Goal: Find contact information: Obtain details needed to contact an individual or organization

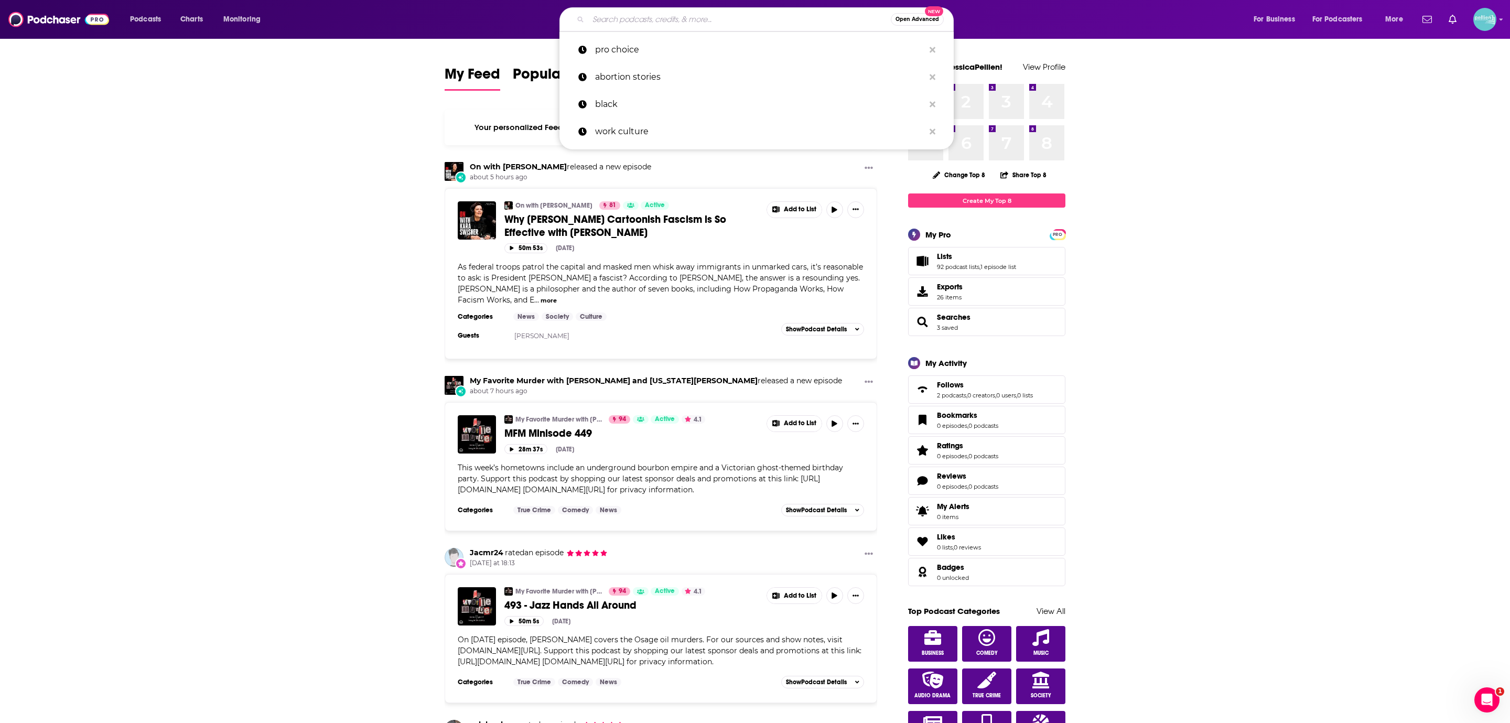
click at [662, 13] on input "Search podcasts, credits, & more..." at bounding box center [739, 19] width 303 height 17
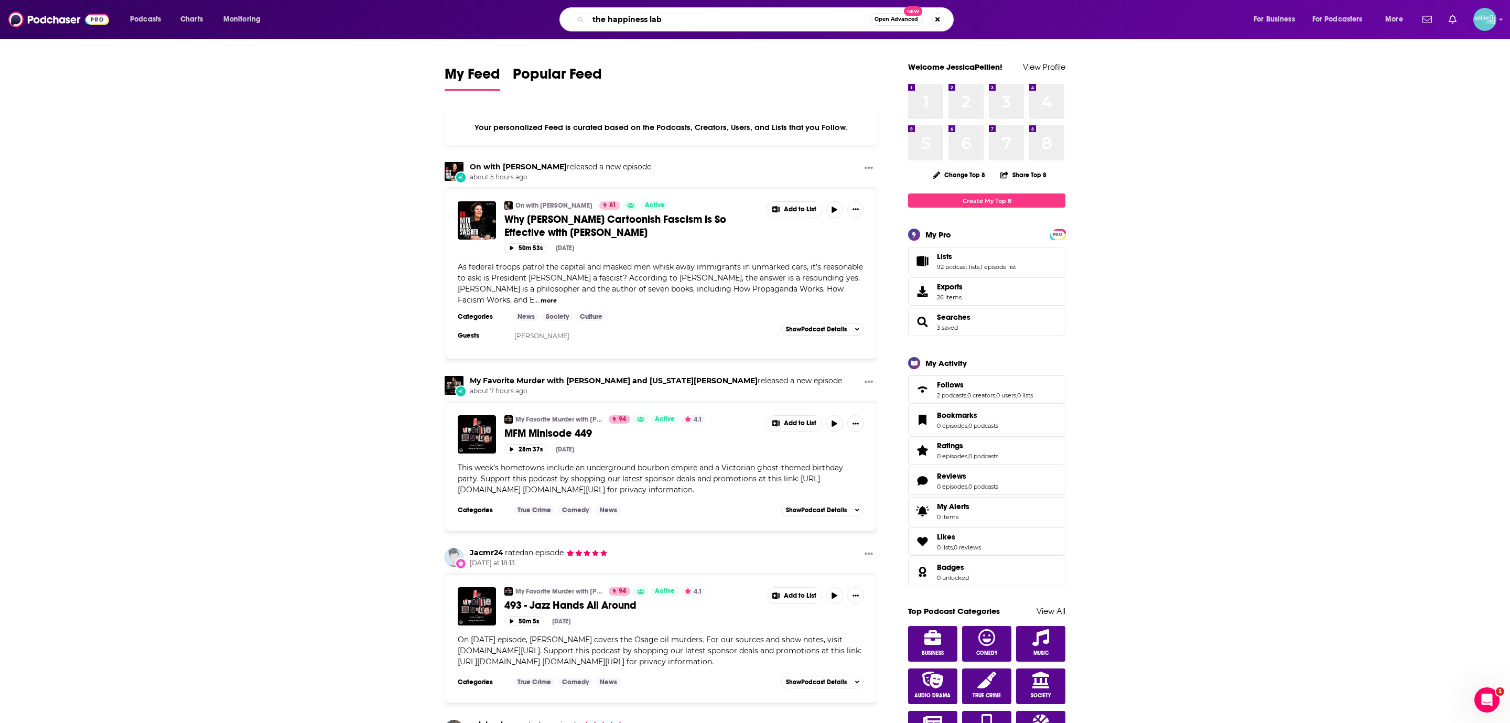
type input "the happiness lab"
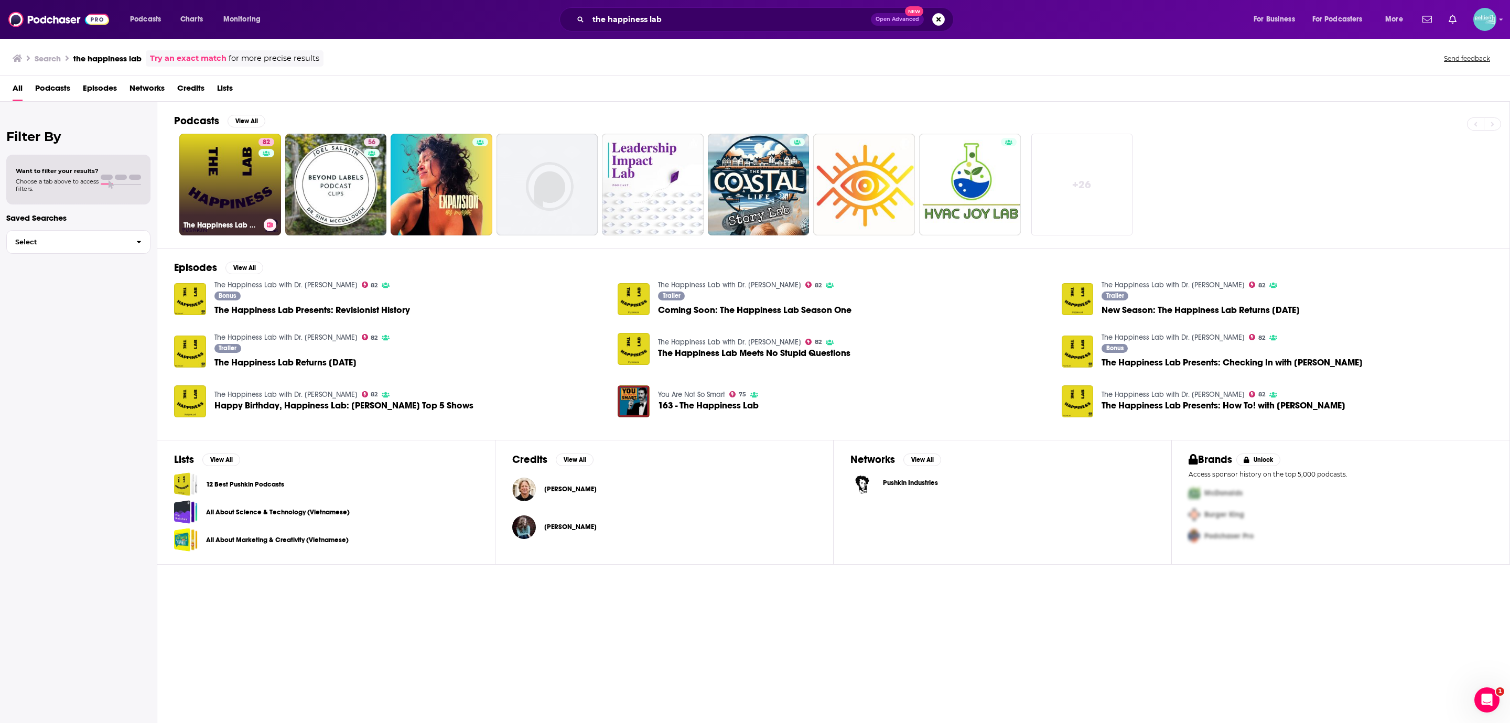
click at [222, 190] on link "82 The Happiness Lab with Dr. [PERSON_NAME]" at bounding box center [230, 185] width 102 height 102
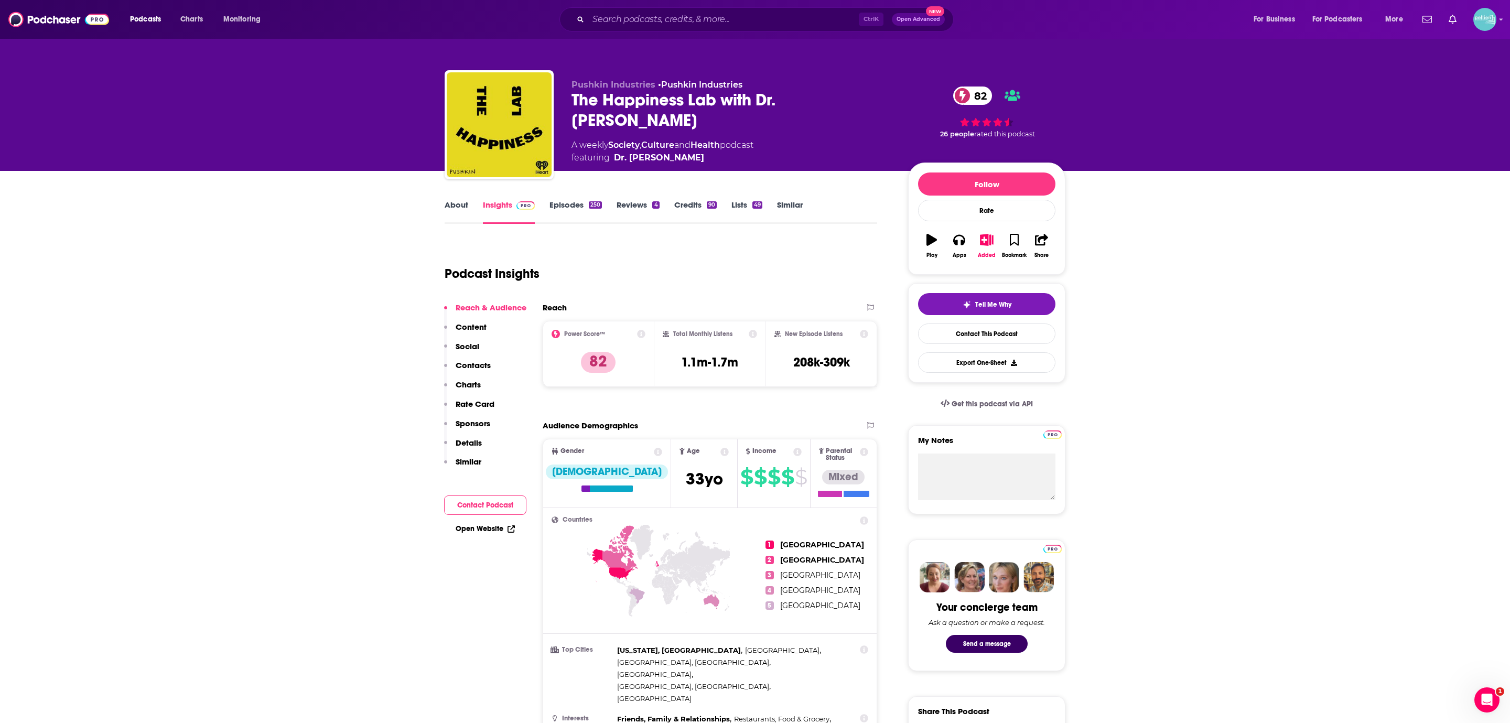
click at [466, 209] on link "About" at bounding box center [457, 212] width 24 height 24
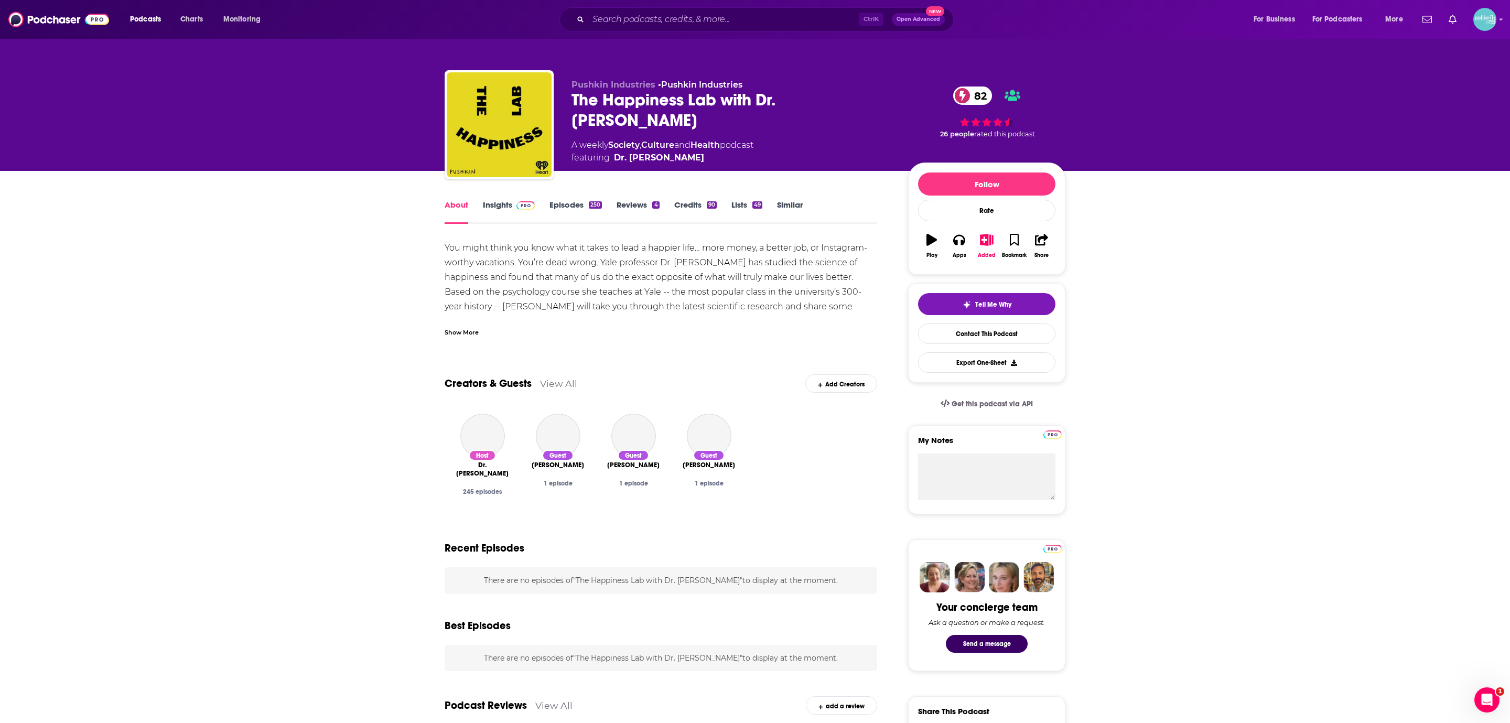
click at [462, 325] on div "Show More" at bounding box center [661, 328] width 433 height 18
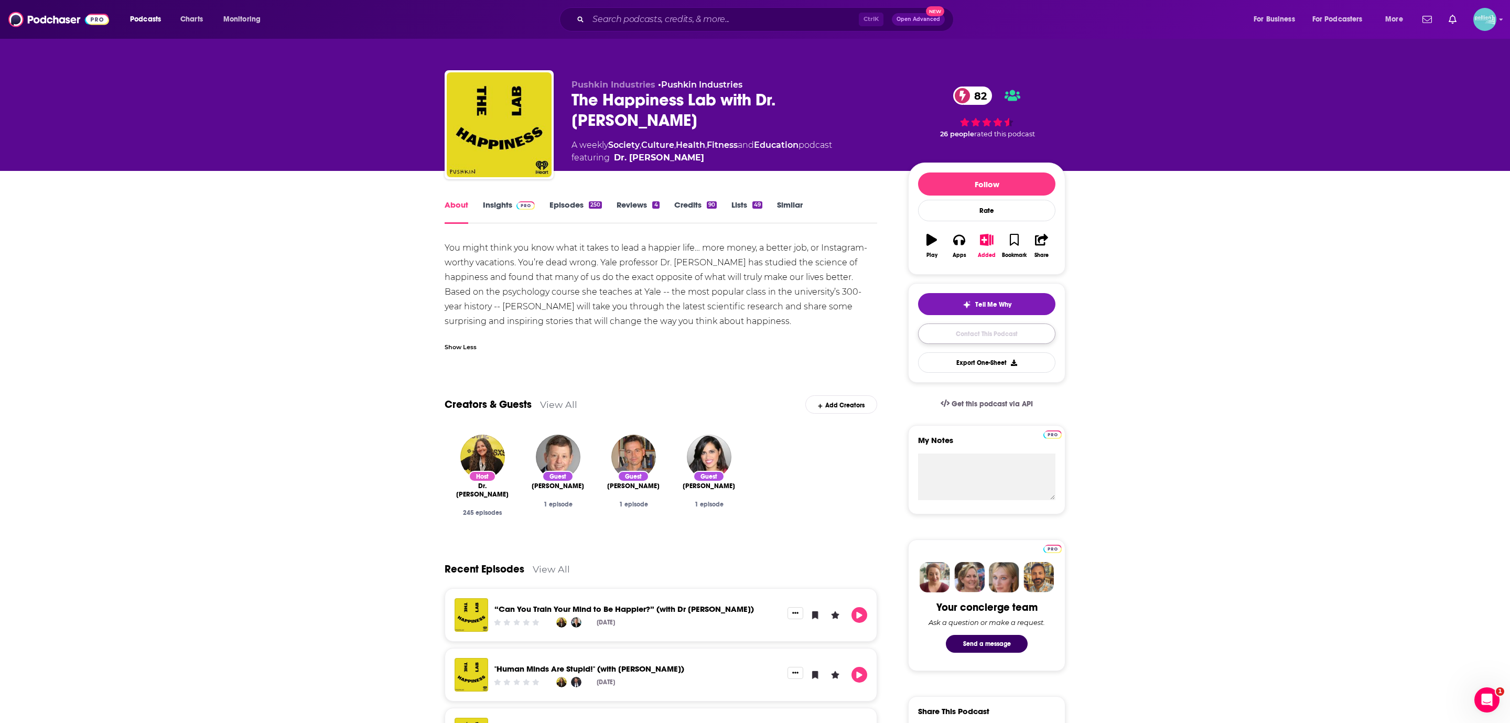
click at [946, 342] on link "Contact This Podcast" at bounding box center [986, 334] width 137 height 20
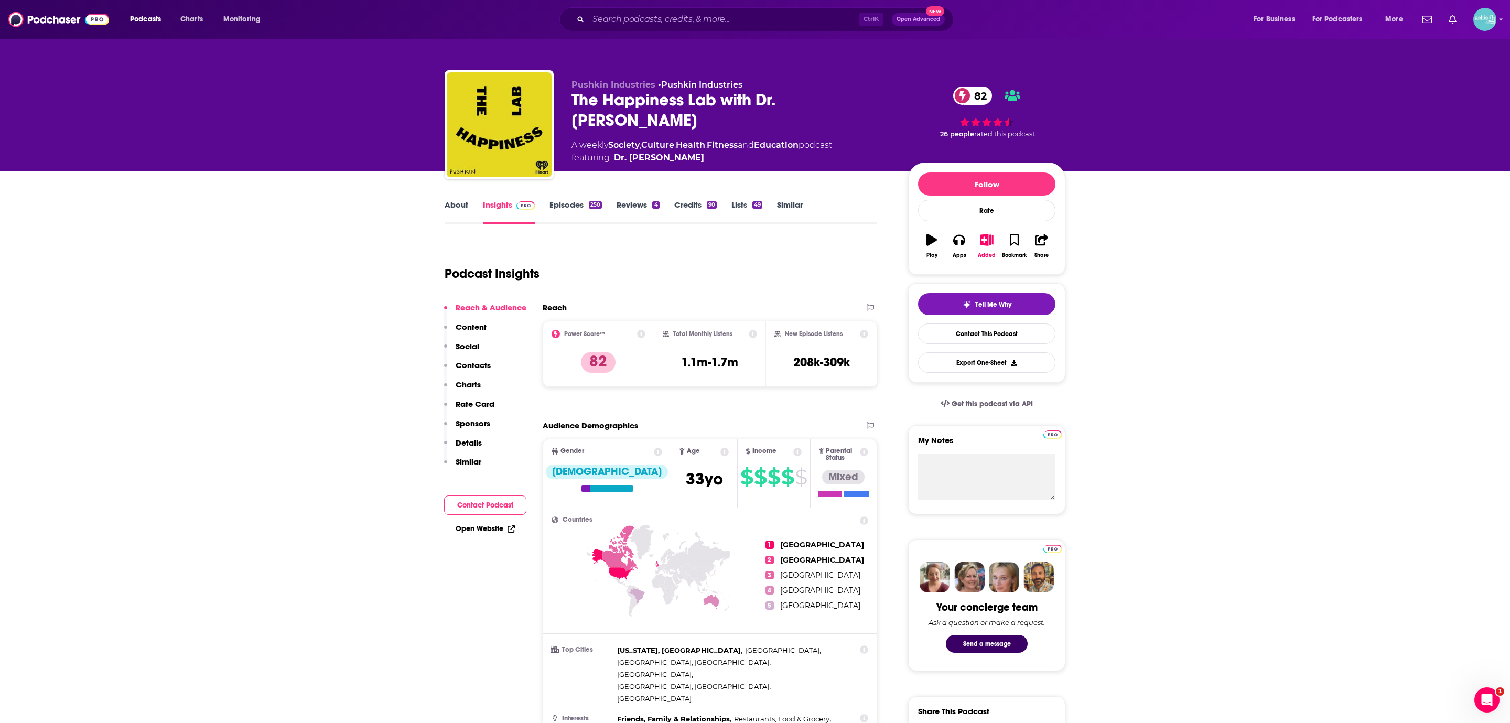
click at [464, 205] on link "About" at bounding box center [457, 212] width 24 height 24
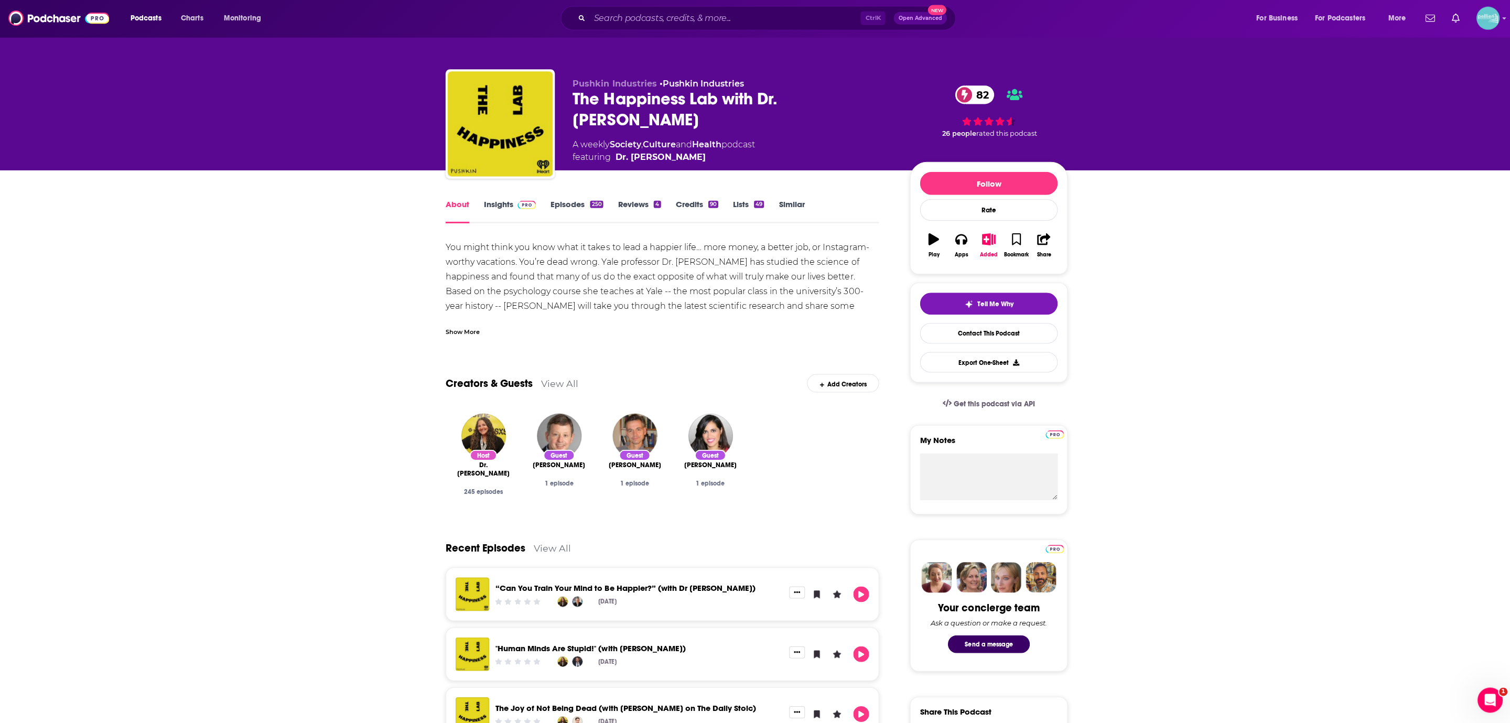
scroll to position [1, 0]
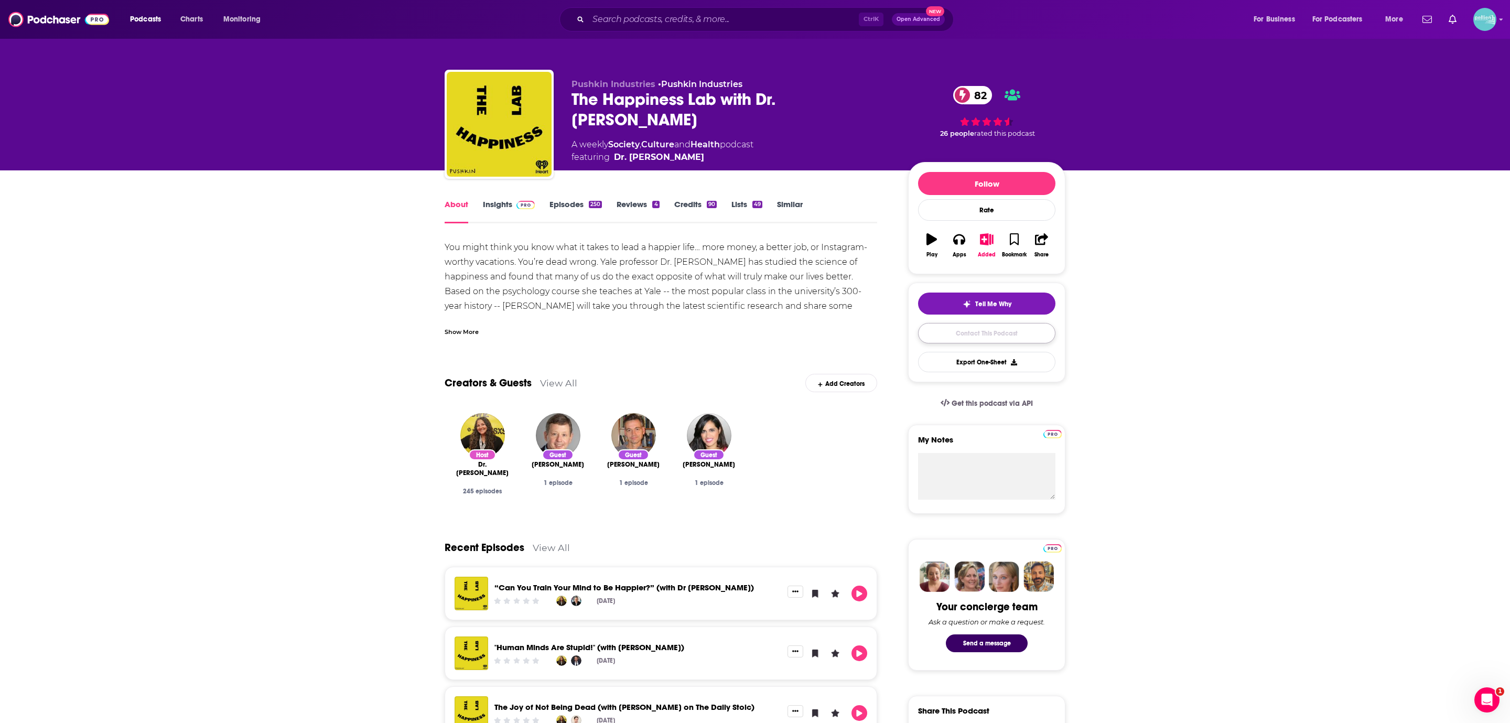
click at [937, 328] on link "Contact This Podcast" at bounding box center [986, 333] width 137 height 20
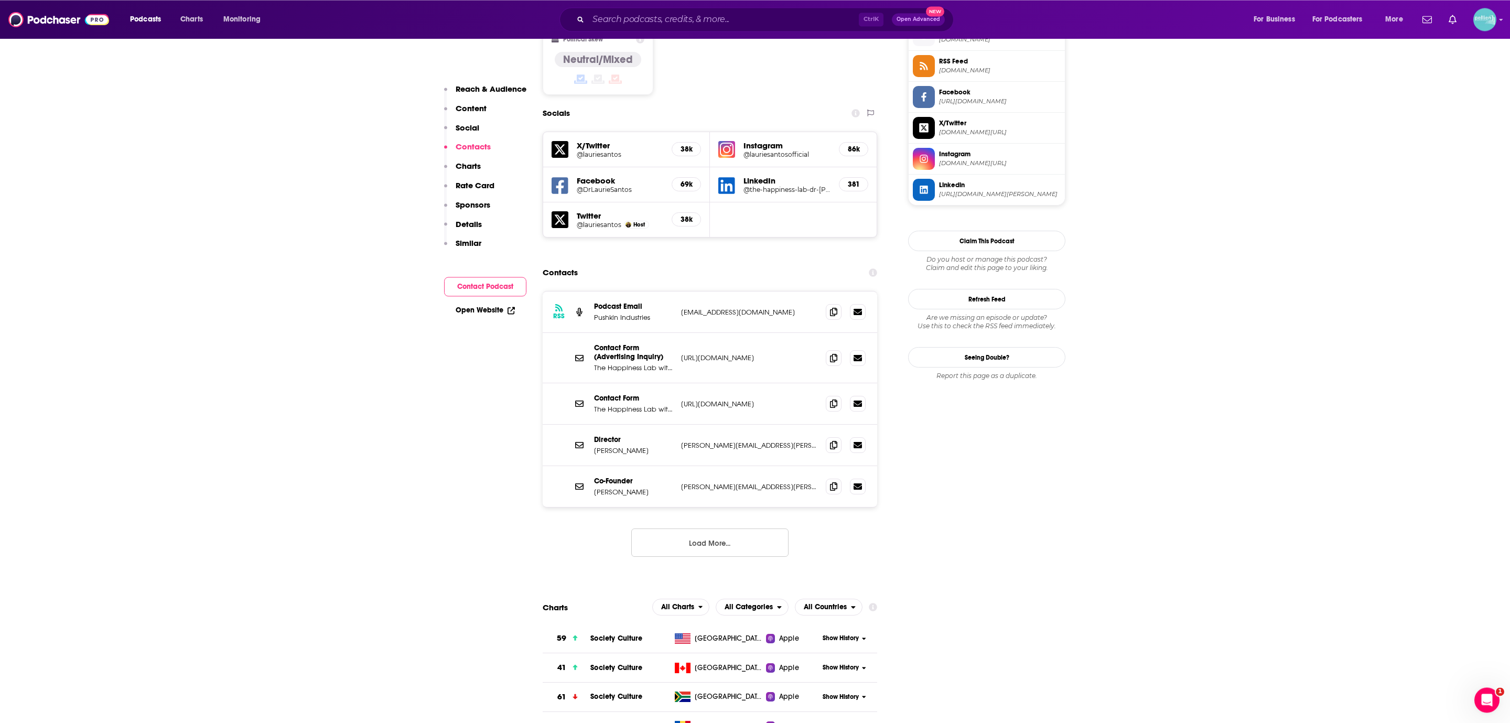
scroll to position [870, 0]
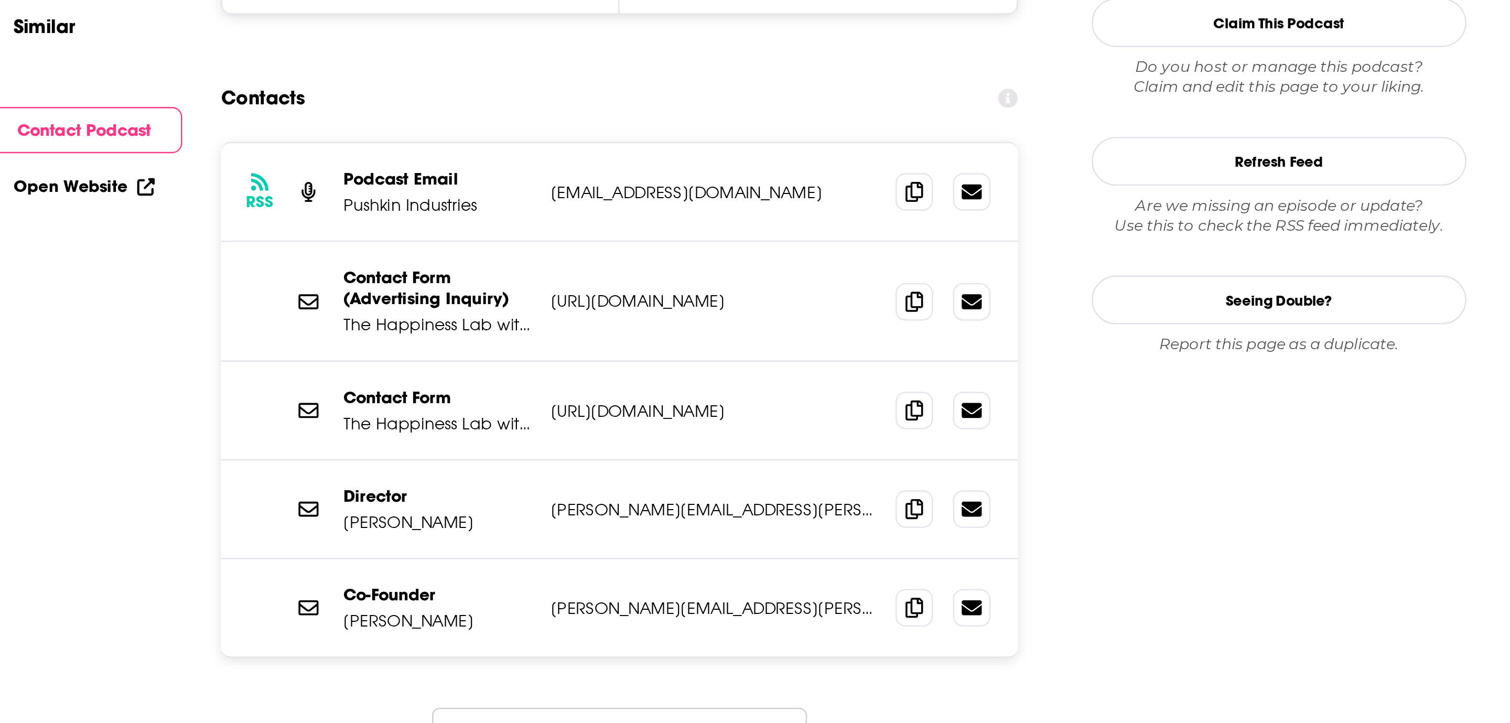
click at [730, 529] on button "Load More..." at bounding box center [709, 543] width 157 height 28
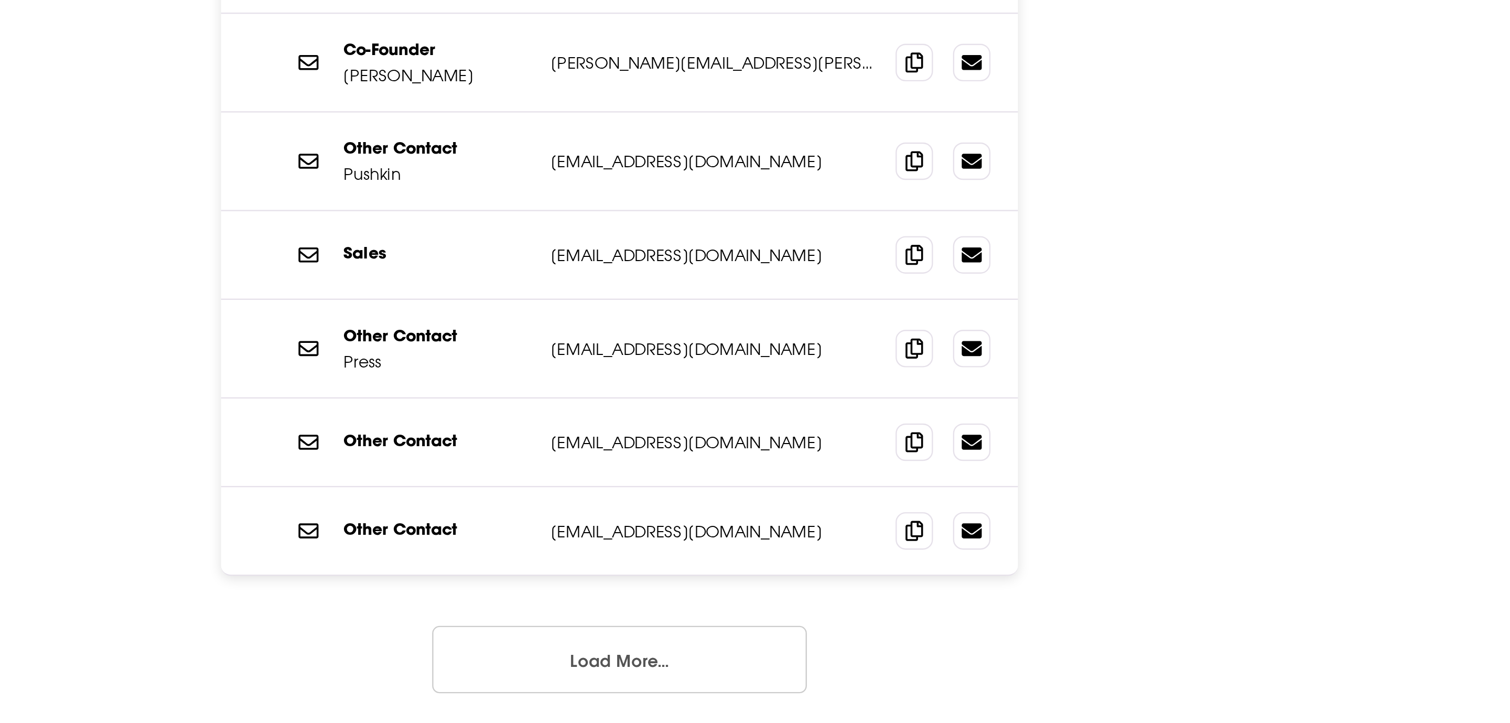
scroll to position [917, 0]
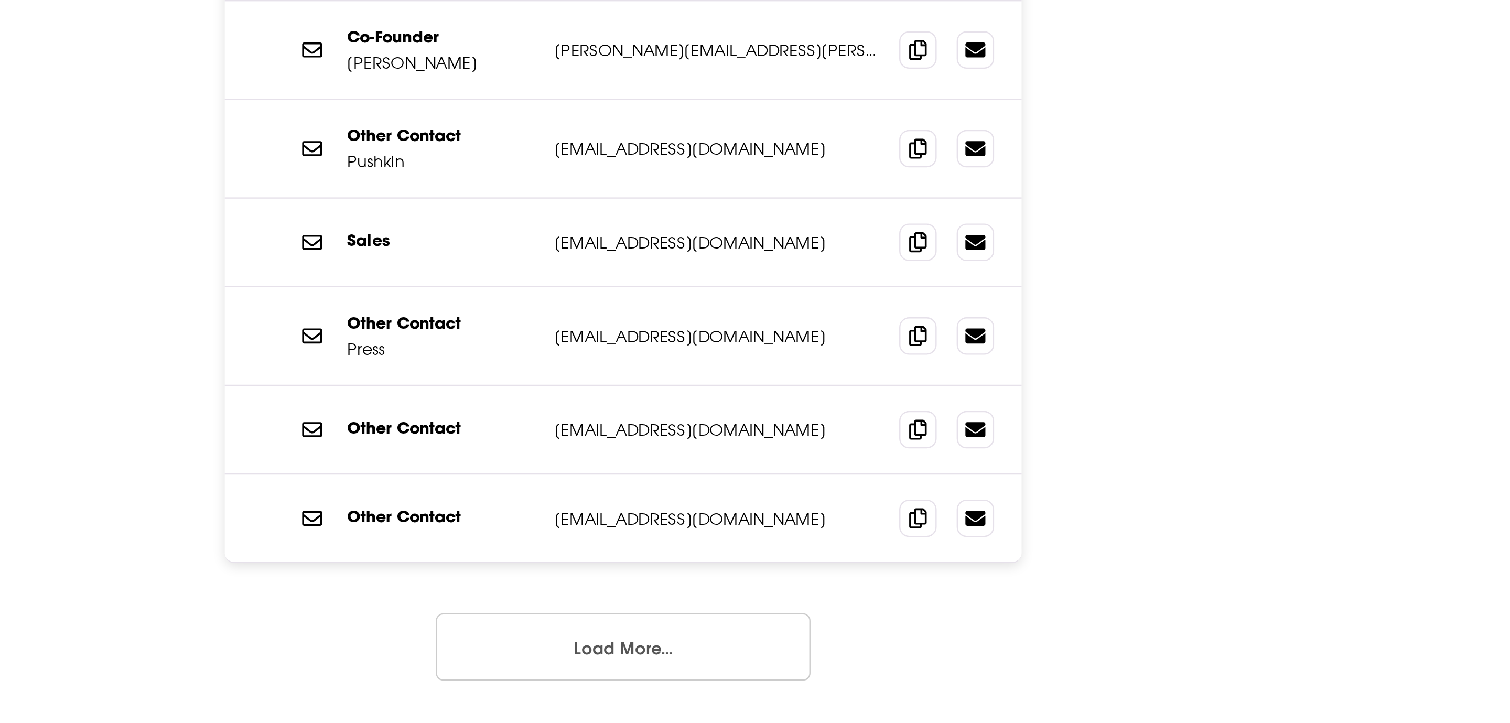
click at [730, 635] on div "RSS Podcast Email Pushkin Industries [EMAIL_ADDRESS][DOMAIN_NAME] [EMAIL_ADDRES…" at bounding box center [710, 483] width 335 height 477
click at [730, 677] on button "Load More..." at bounding box center [709, 691] width 157 height 28
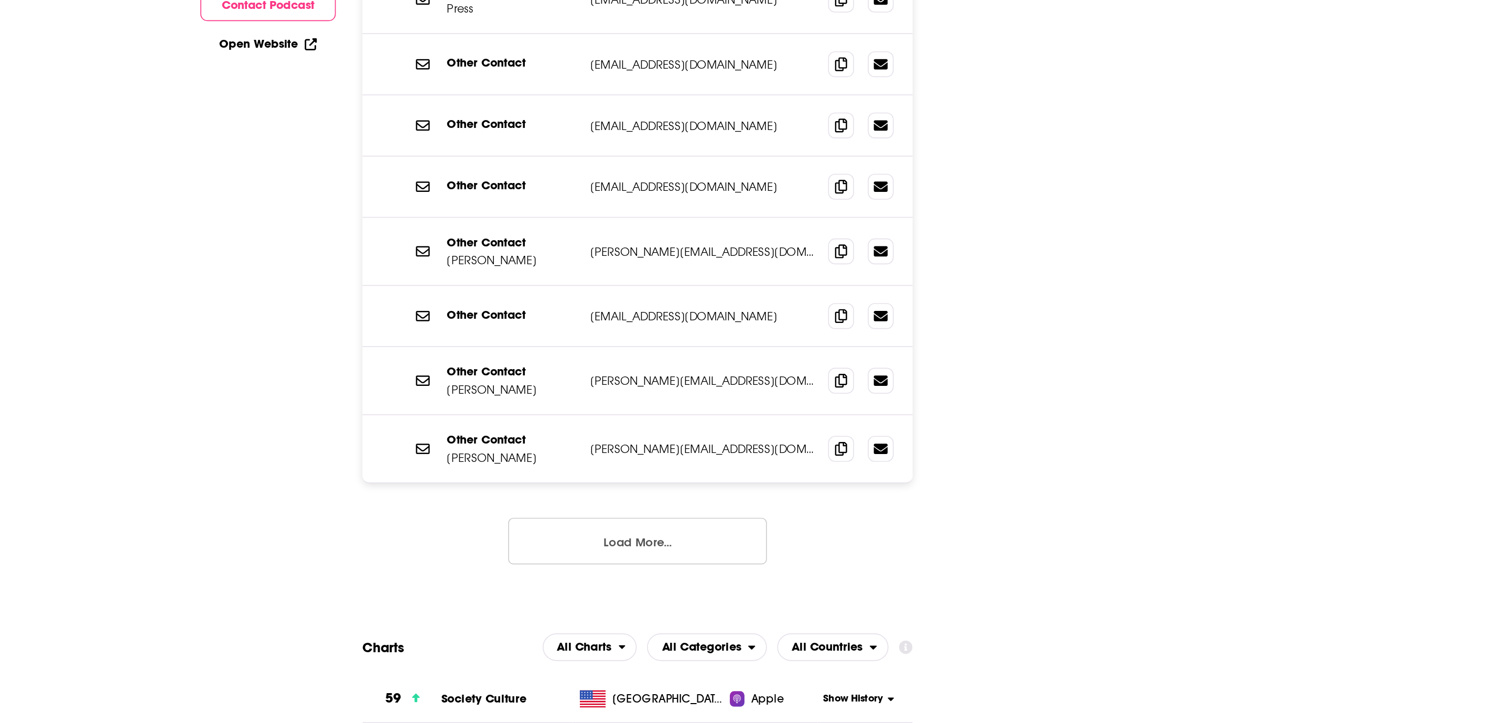
scroll to position [1230, 0]
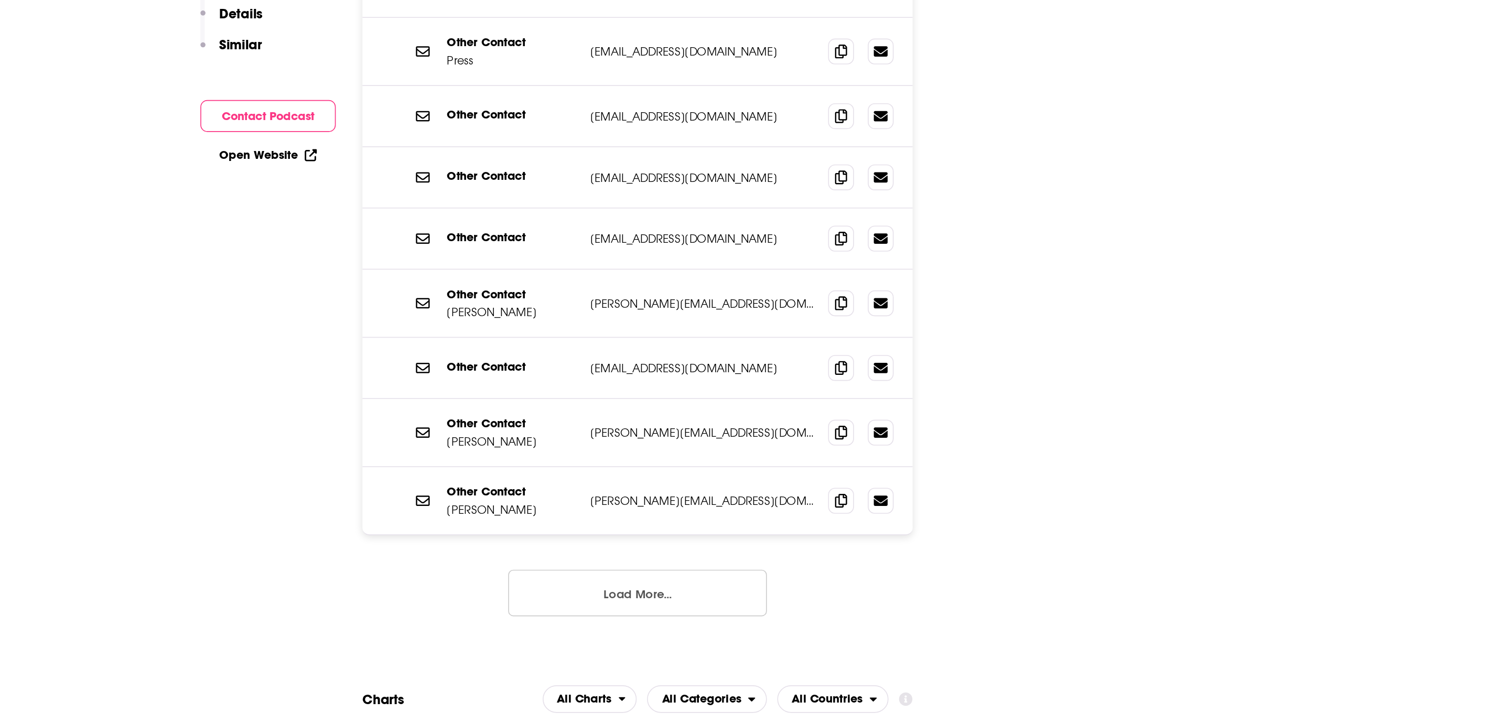
click at [724, 563] on button "Load More..." at bounding box center [709, 577] width 157 height 28
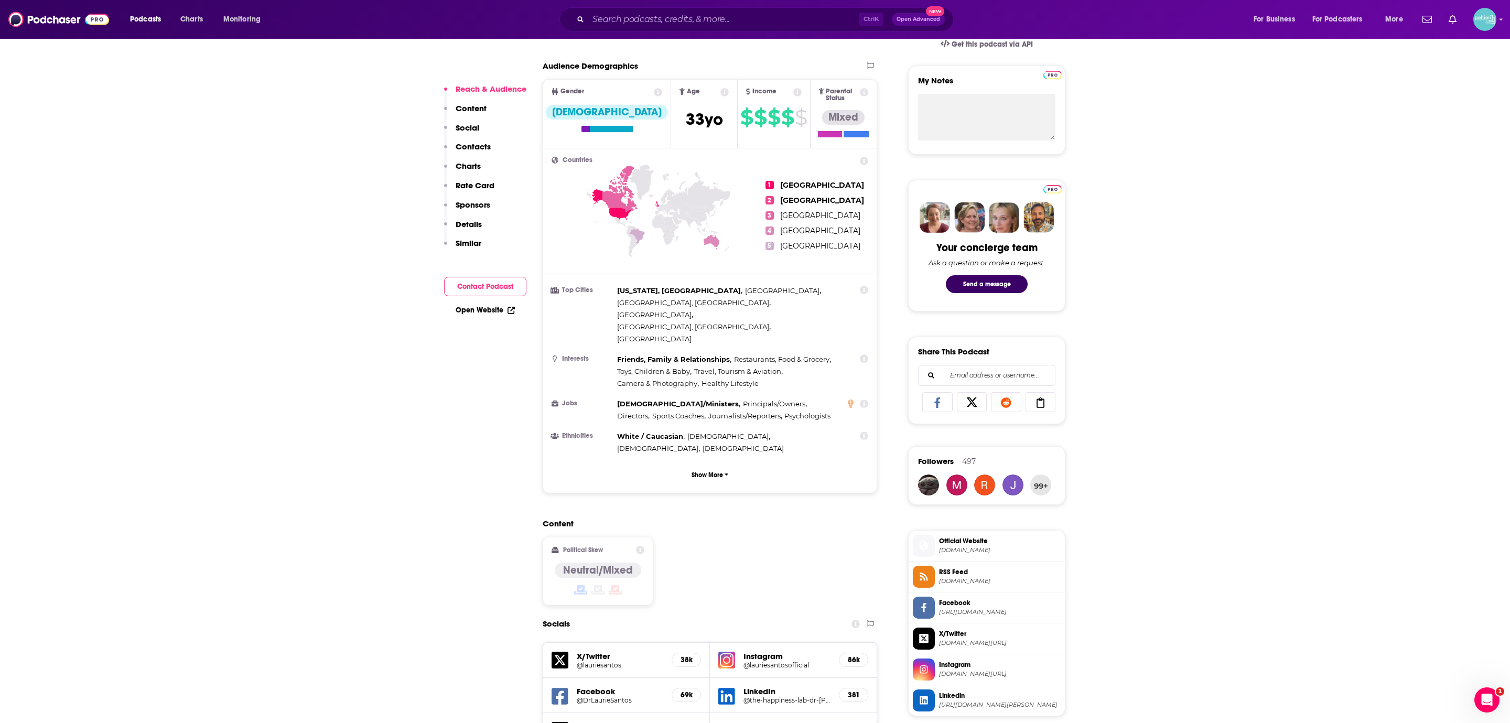
scroll to position [356, 0]
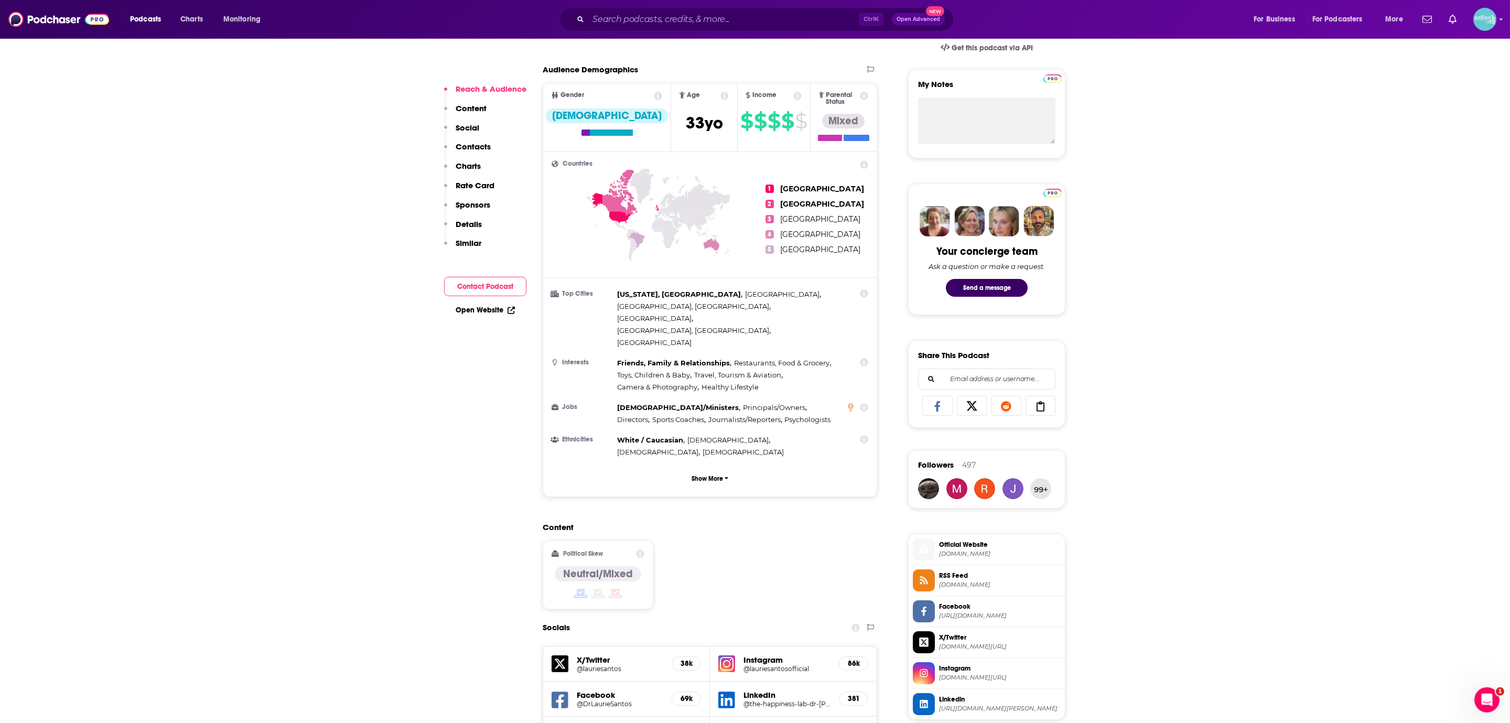
click at [973, 548] on span "Official Website" at bounding box center [1000, 544] width 122 height 9
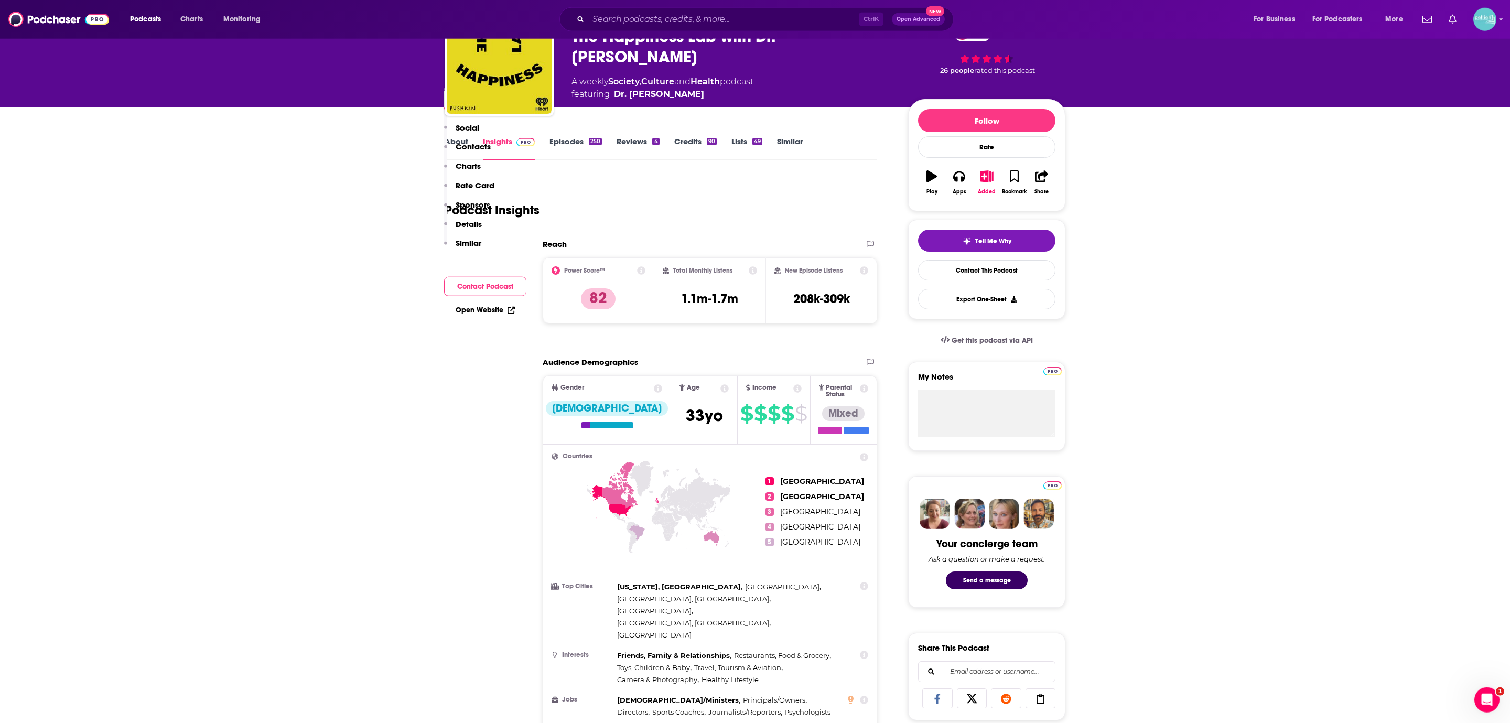
scroll to position [0, 0]
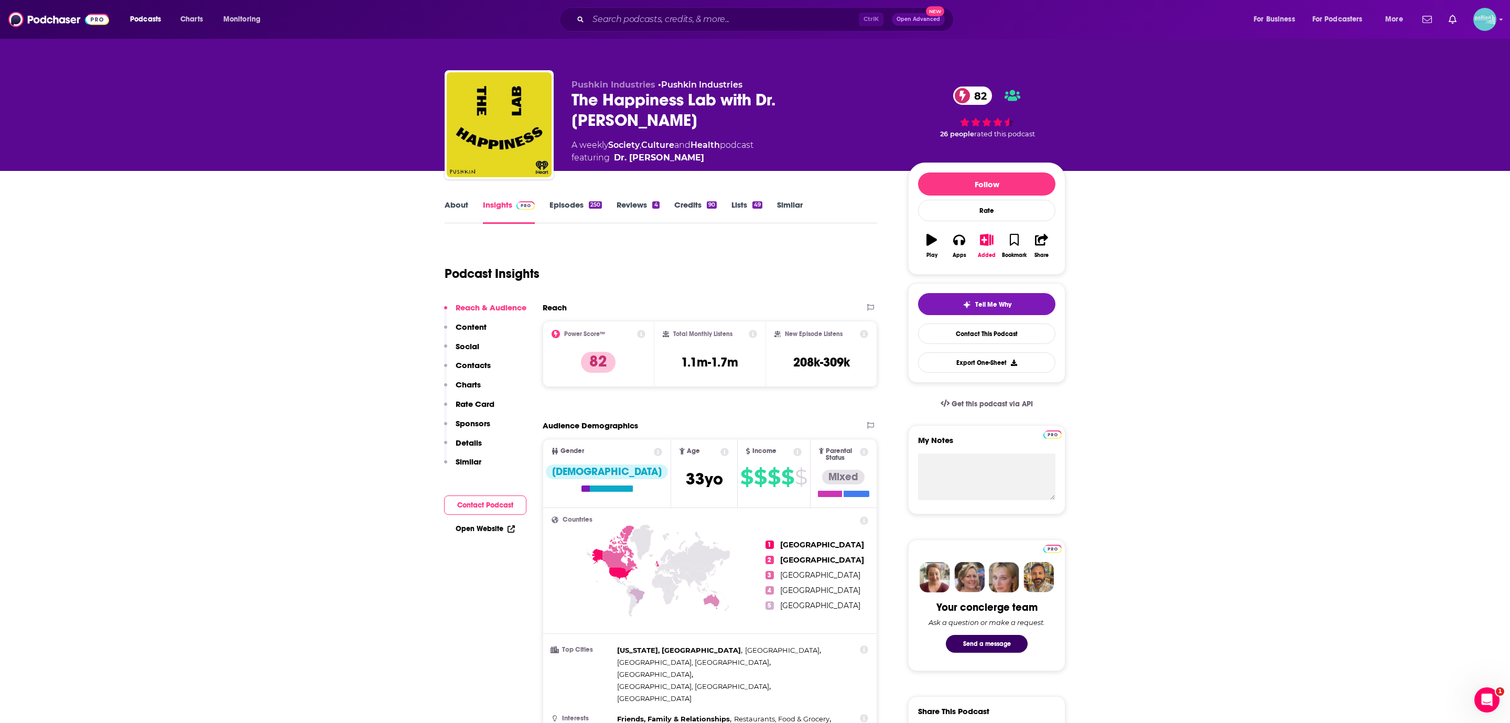
click at [460, 206] on link "About" at bounding box center [457, 212] width 24 height 24
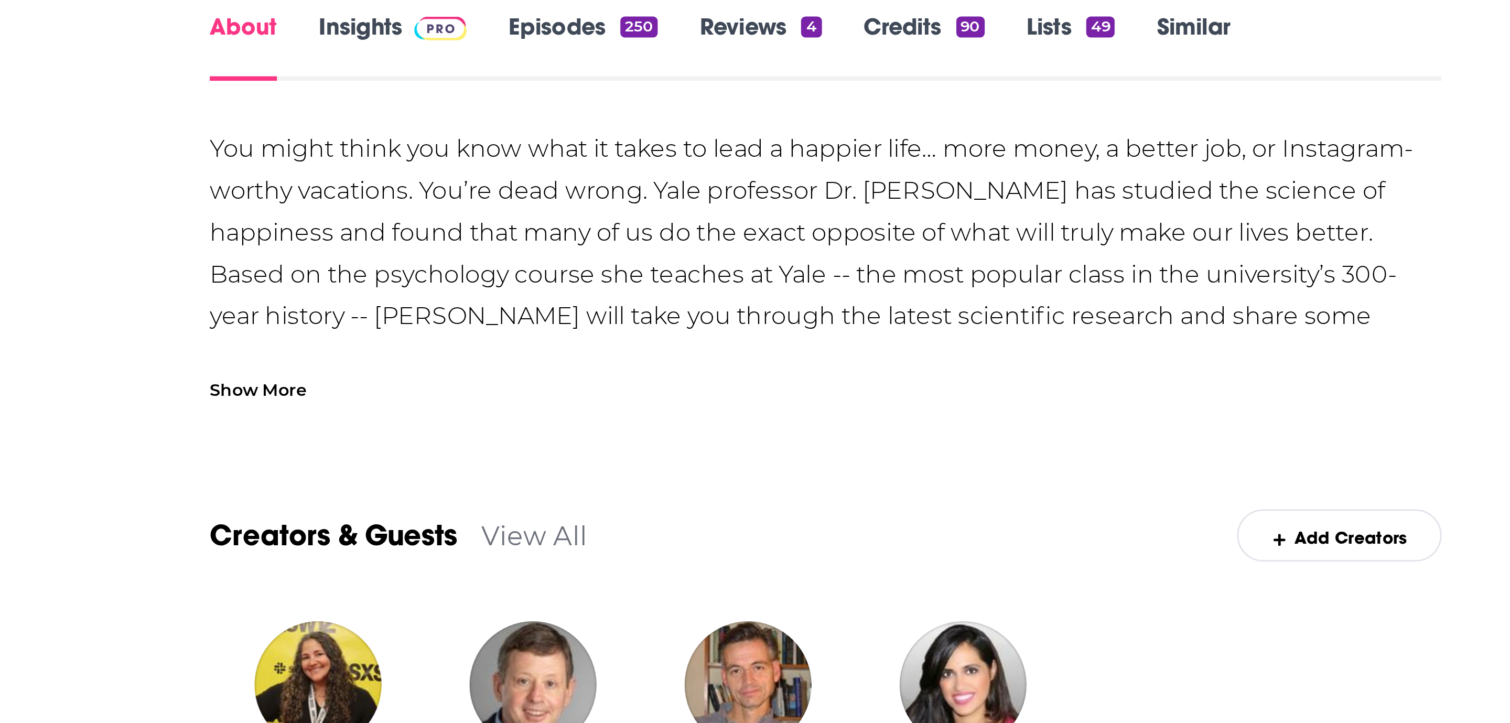
click at [559, 312] on div "You might think you know what it takes to lead a happier life… more money, a be…" at bounding box center [661, 285] width 433 height 88
click at [468, 329] on div "Show More" at bounding box center [462, 332] width 34 height 10
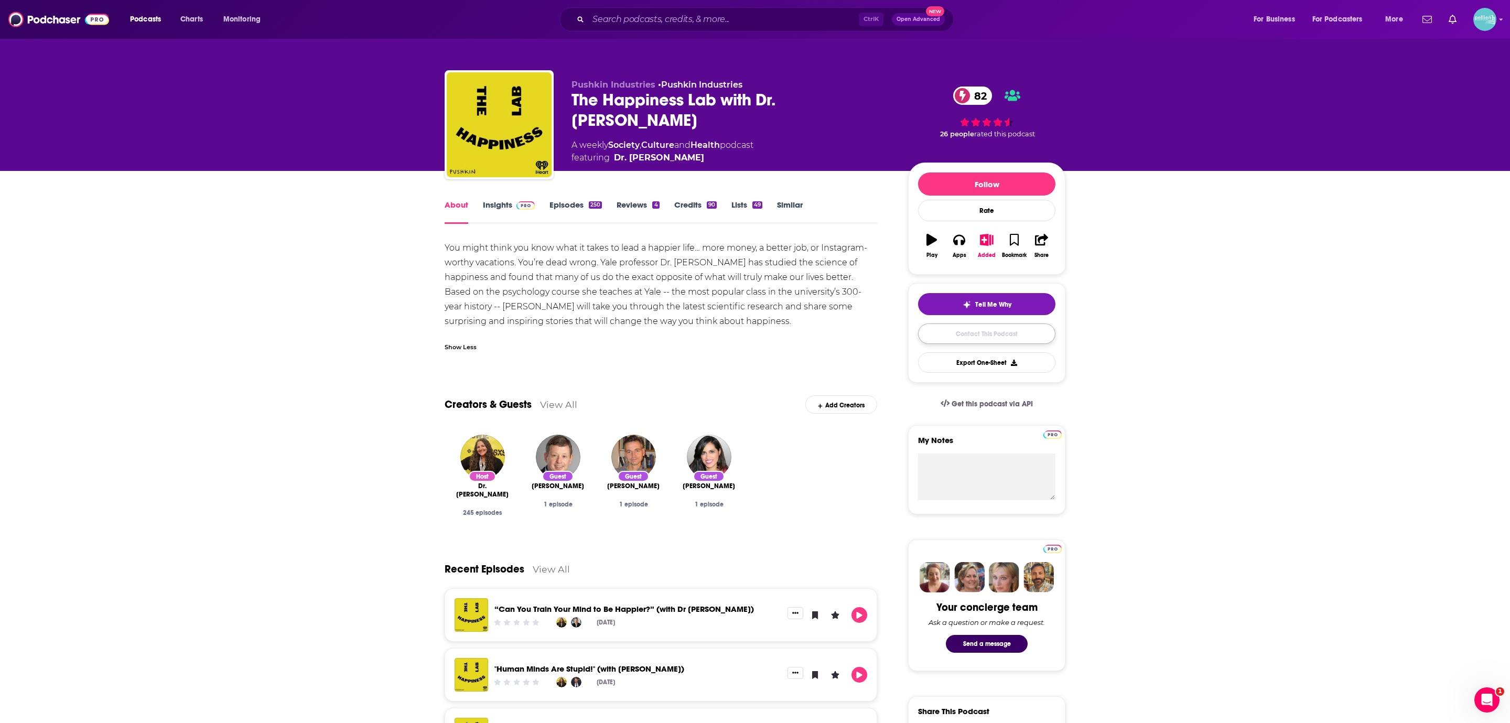
click at [961, 338] on link "Contact This Podcast" at bounding box center [986, 334] width 137 height 20
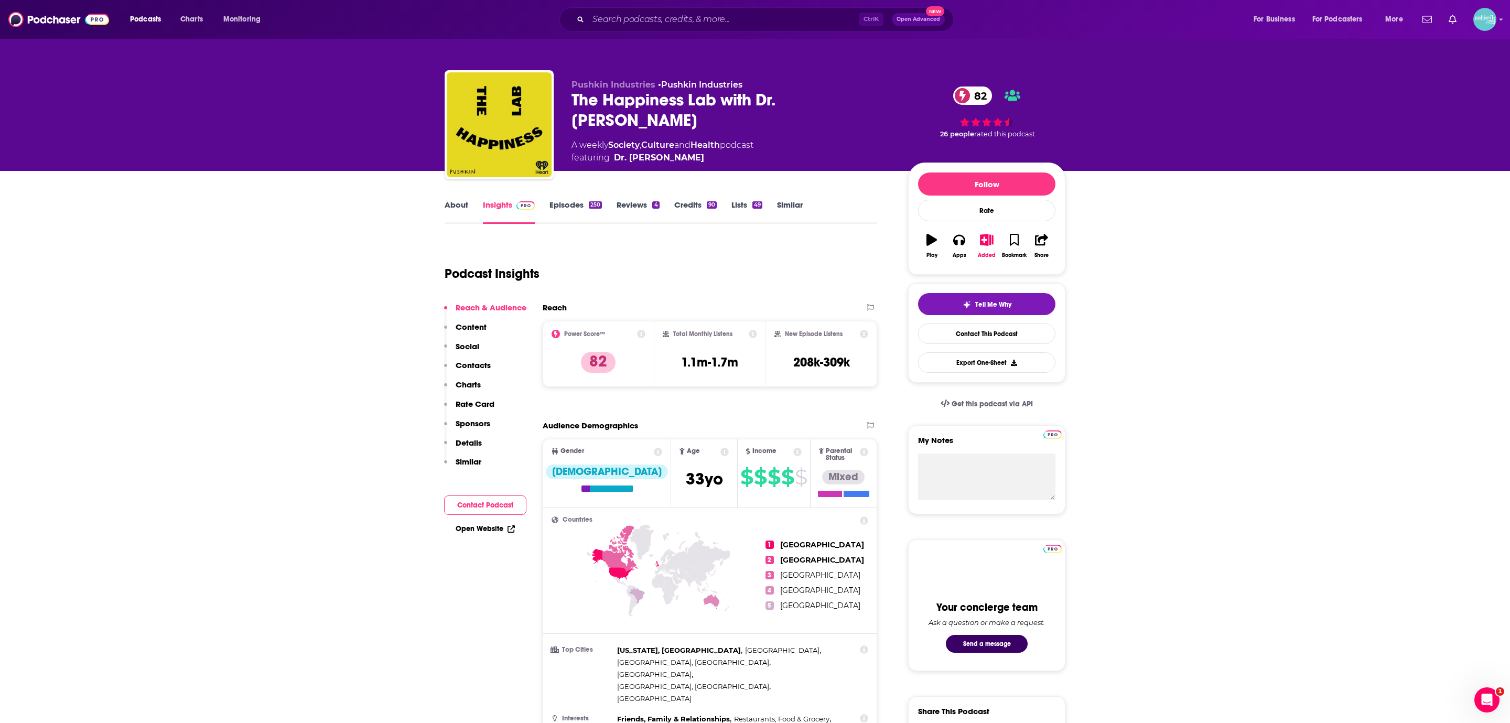
scroll to position [1085, 0]
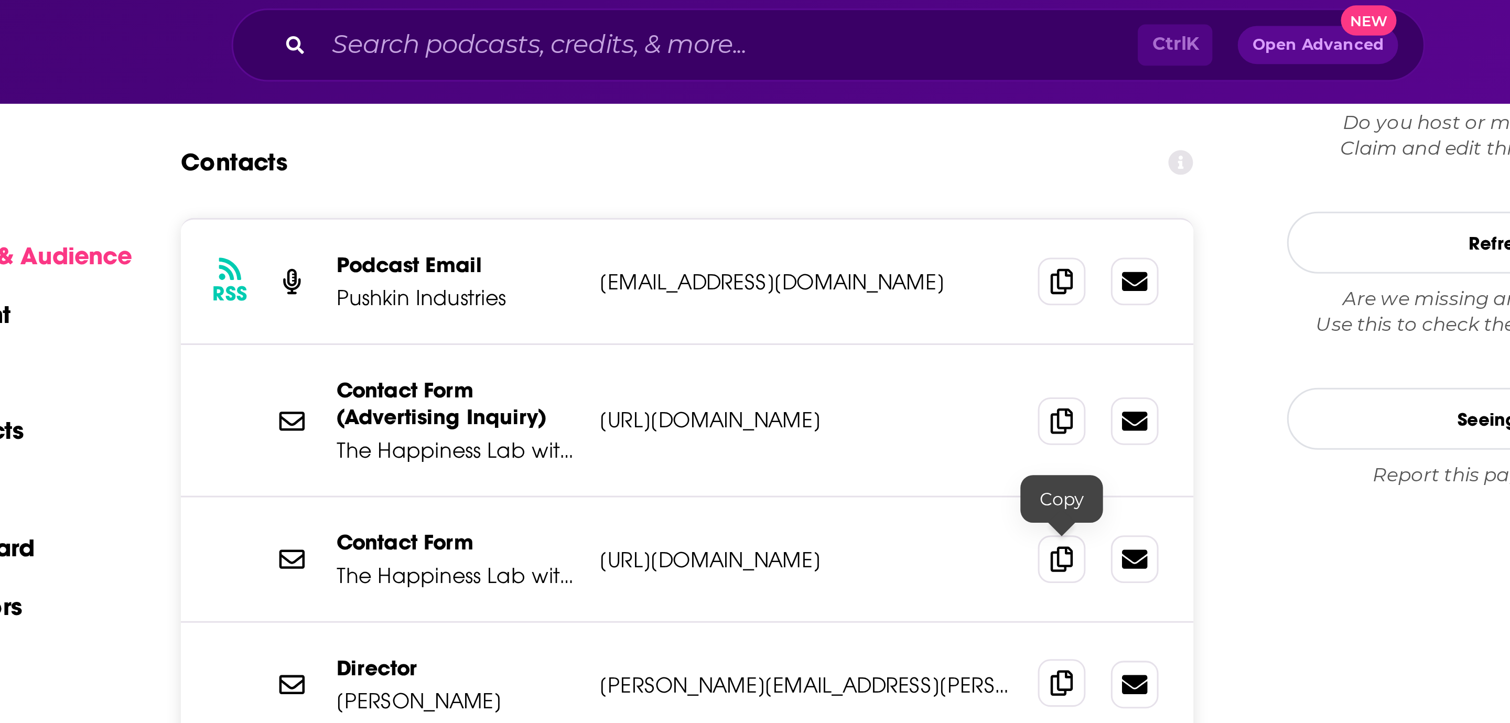
click at [830, 222] on span at bounding box center [834, 230] width 16 height 16
click at [832, 93] on icon at bounding box center [833, 97] width 7 height 8
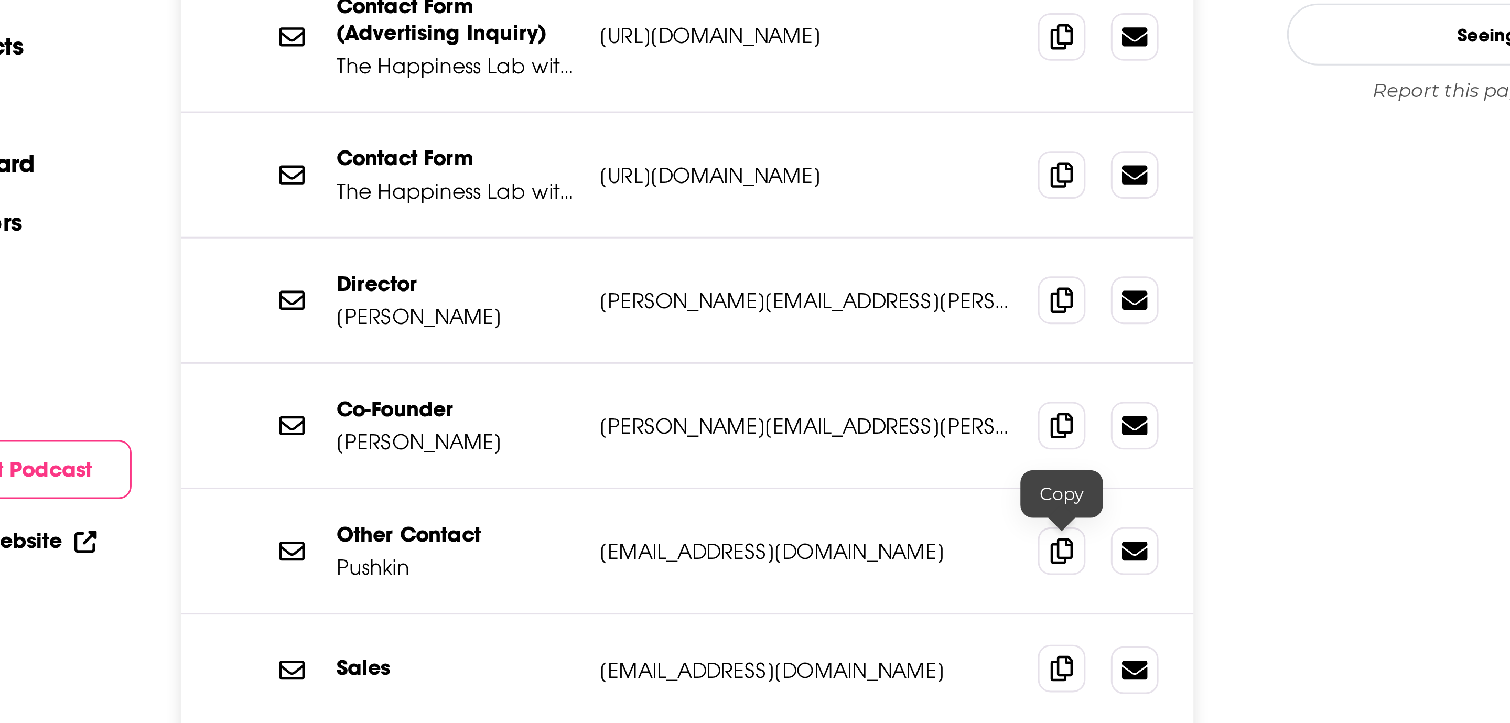
click at [828, 345] on span at bounding box center [834, 353] width 16 height 16
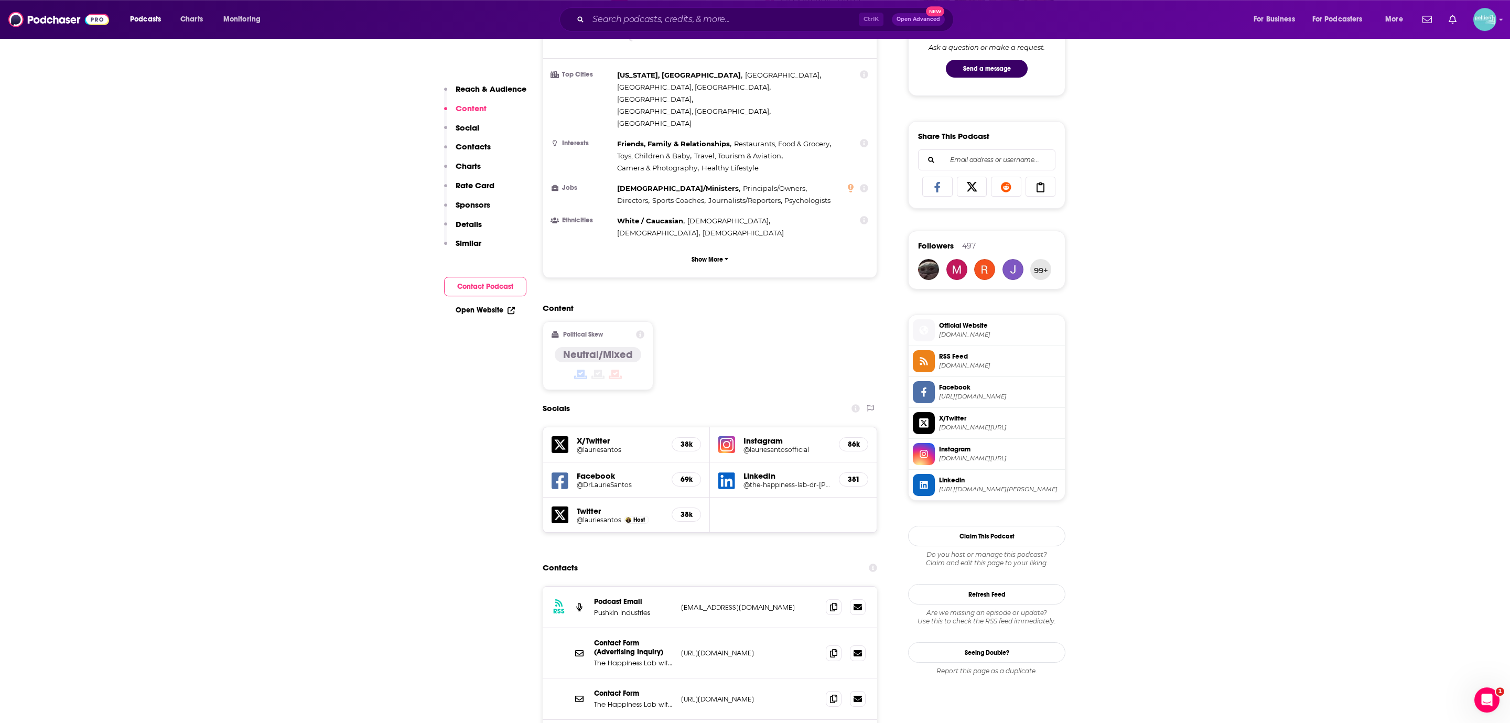
scroll to position [0, 0]
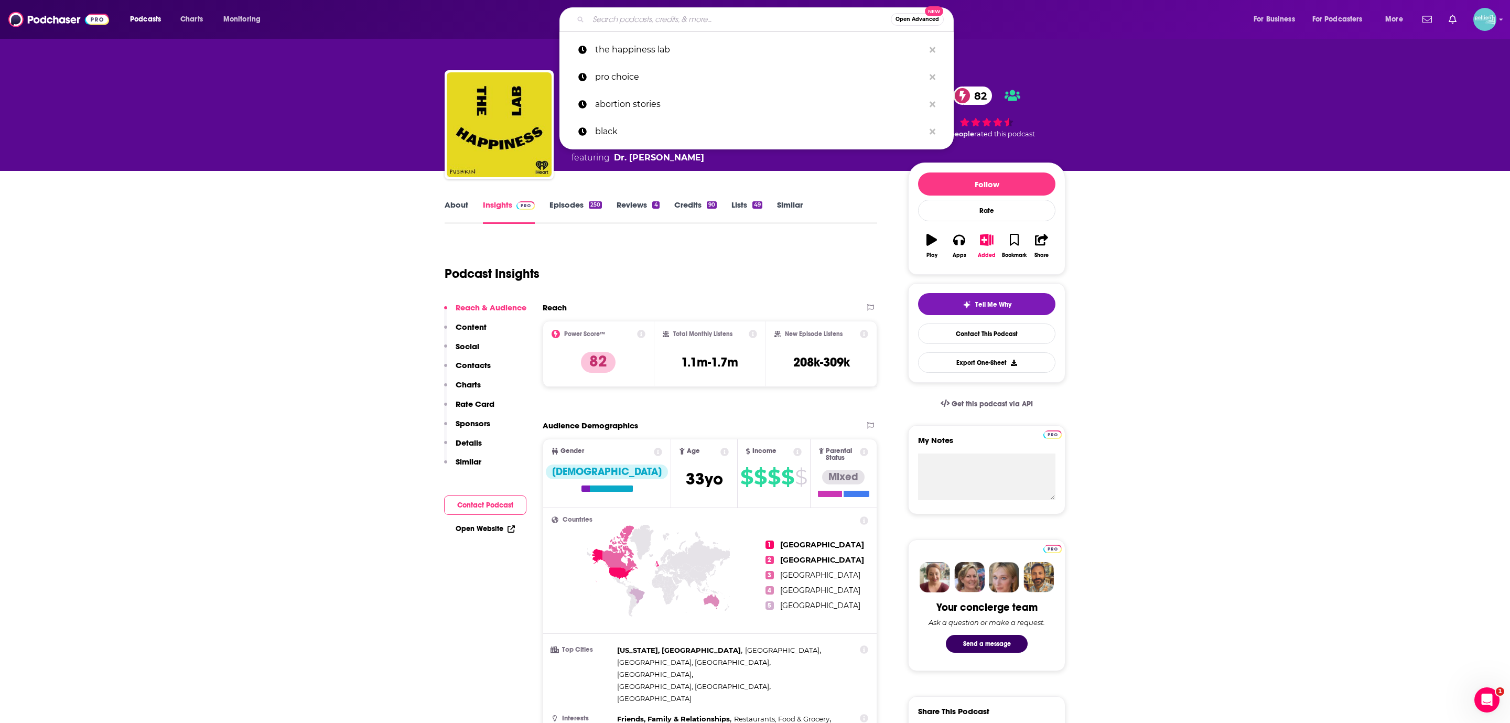
click at [664, 22] on input "Search podcasts, credits, & more..." at bounding box center [739, 19] width 303 height 17
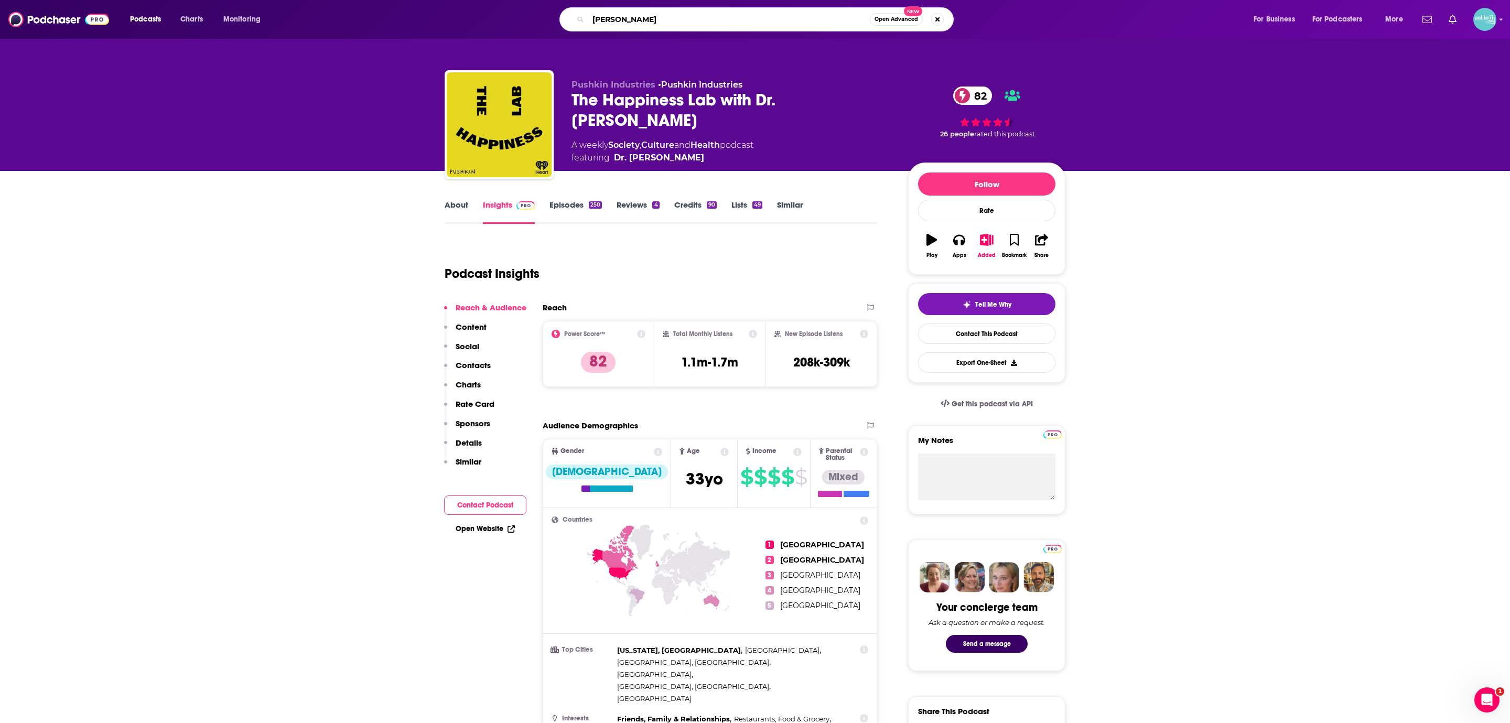
type input "better"
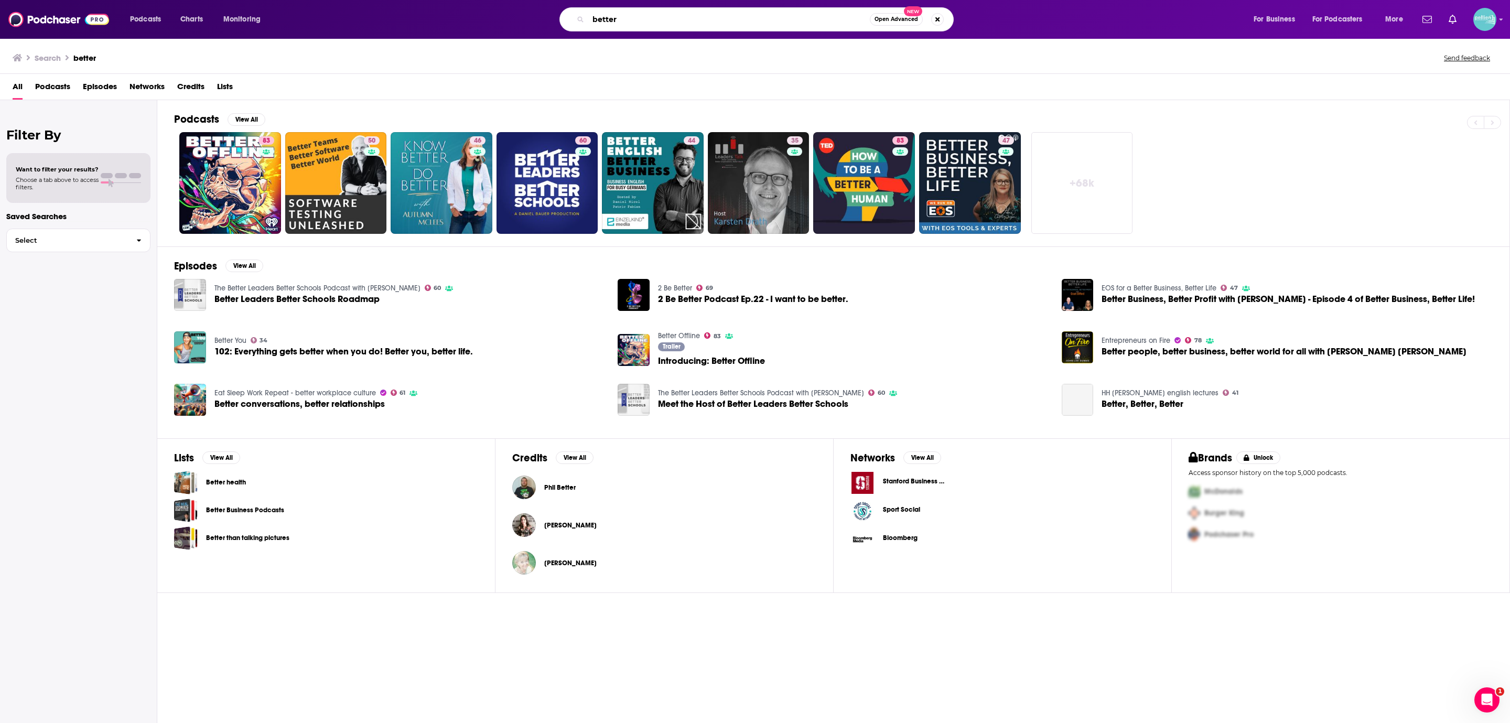
click at [663, 19] on input "better" at bounding box center [729, 19] width 282 height 17
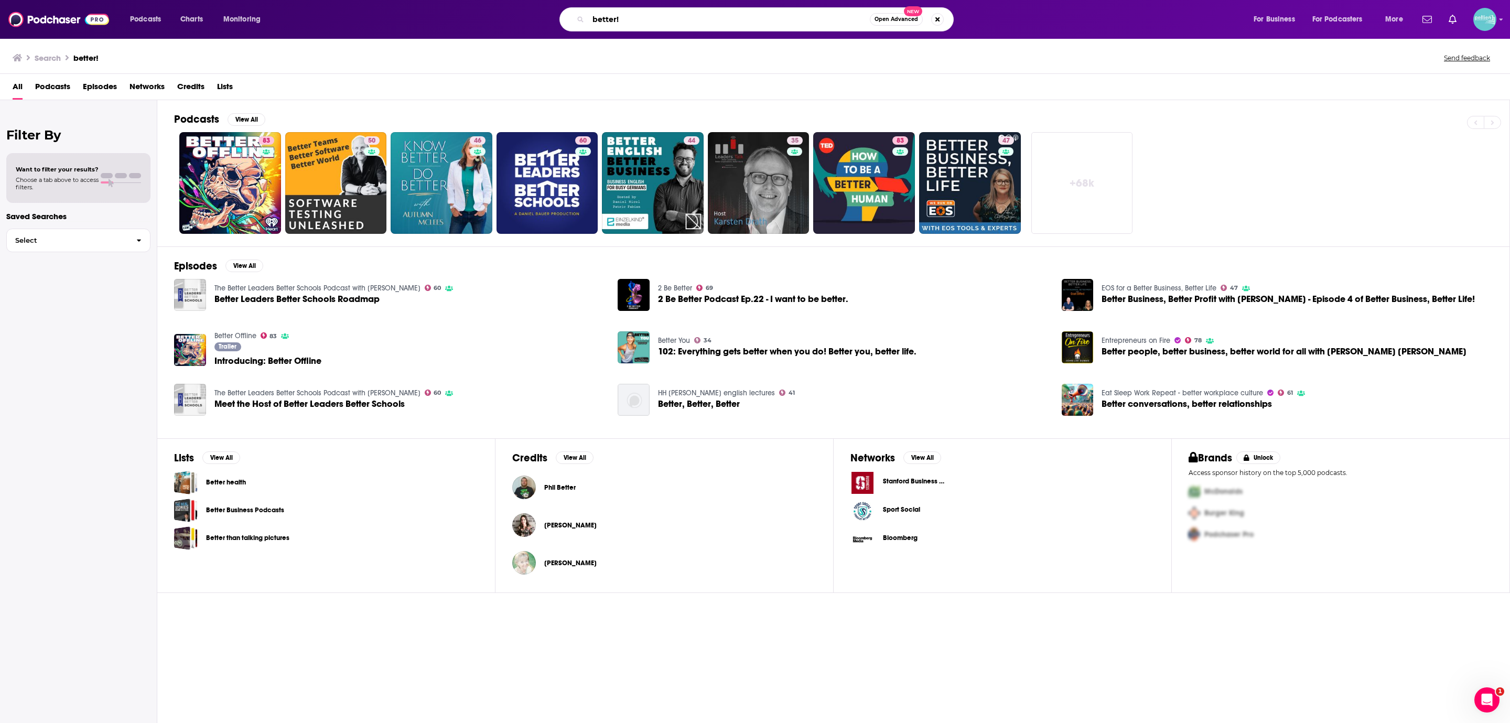
click at [667, 25] on input "better!" at bounding box center [729, 19] width 282 height 17
type input "better! with dr [PERSON_NAME]"
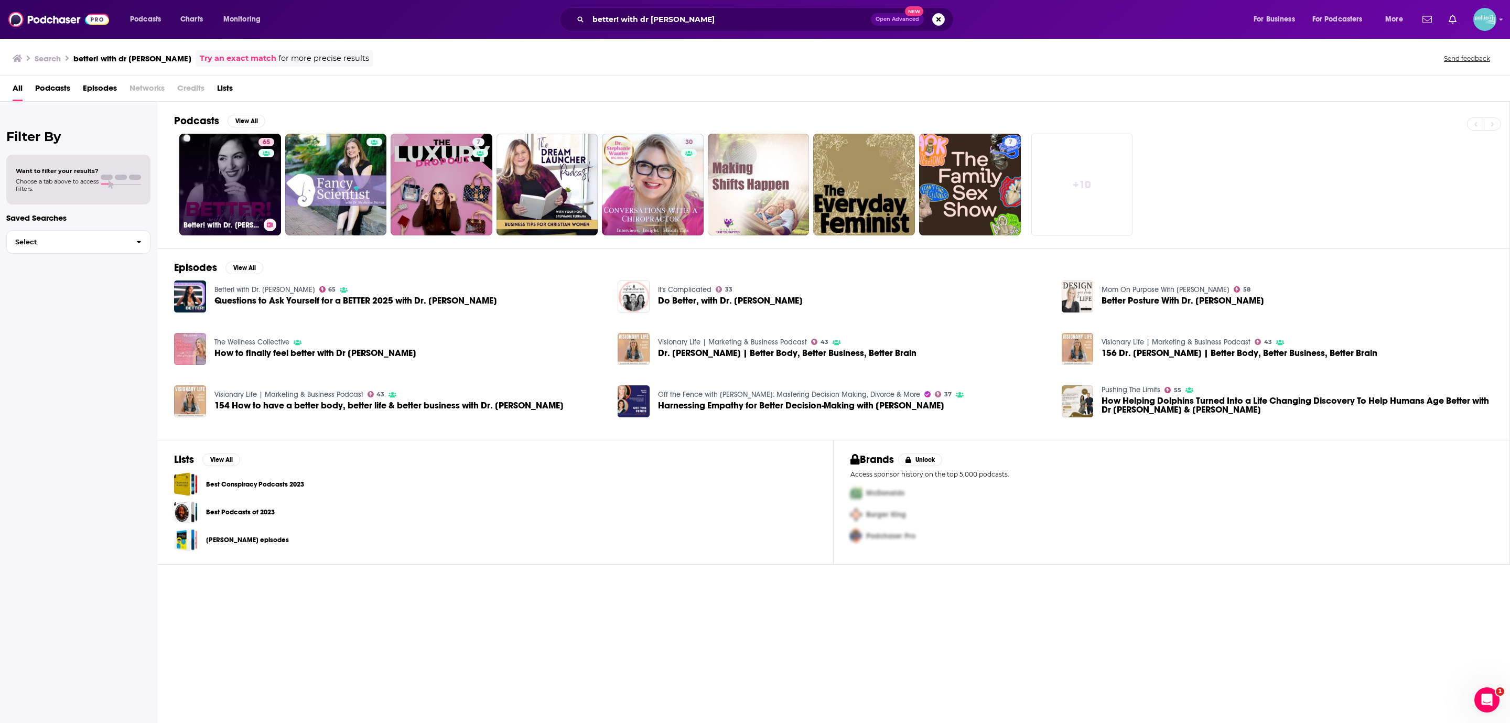
click at [234, 221] on div "Better! with Dr. [PERSON_NAME]" at bounding box center [230, 225] width 93 height 13
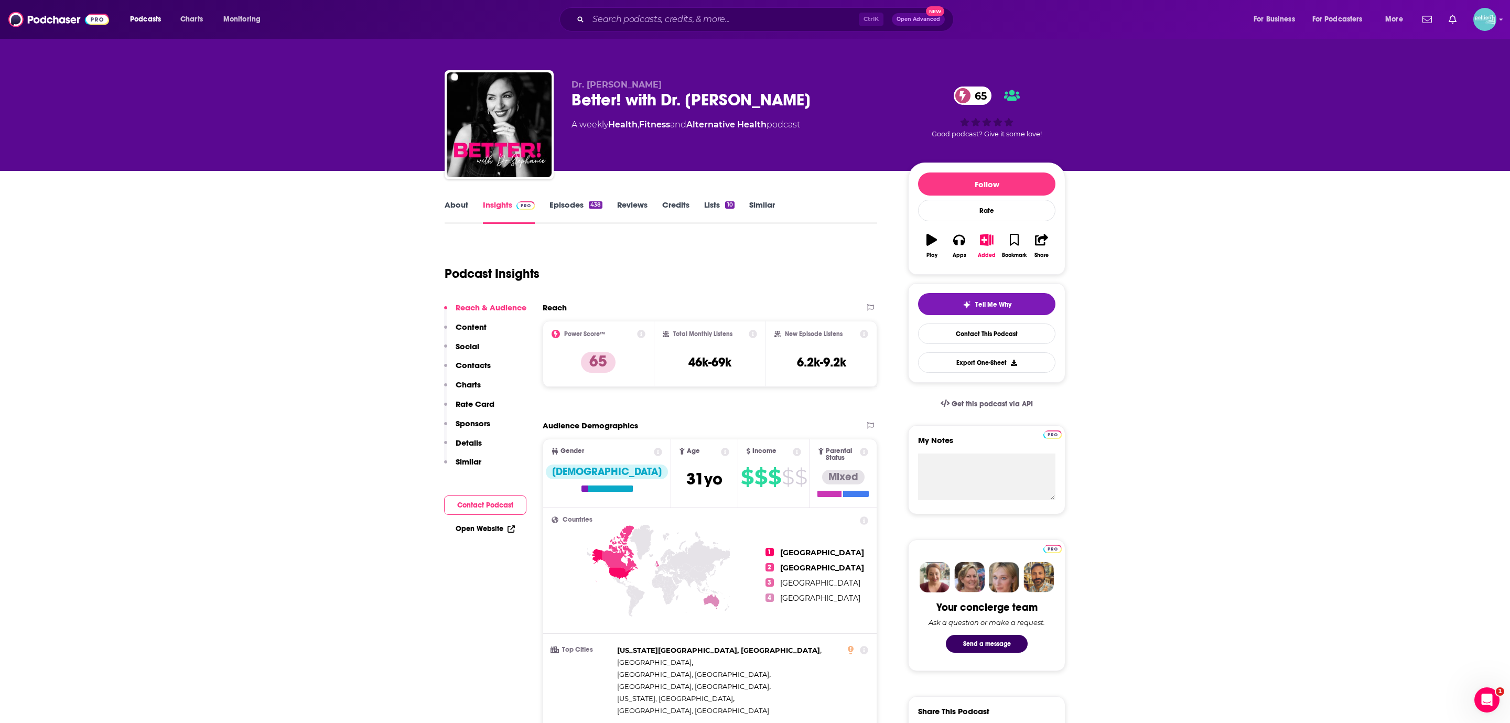
click at [448, 205] on link "About" at bounding box center [457, 212] width 24 height 24
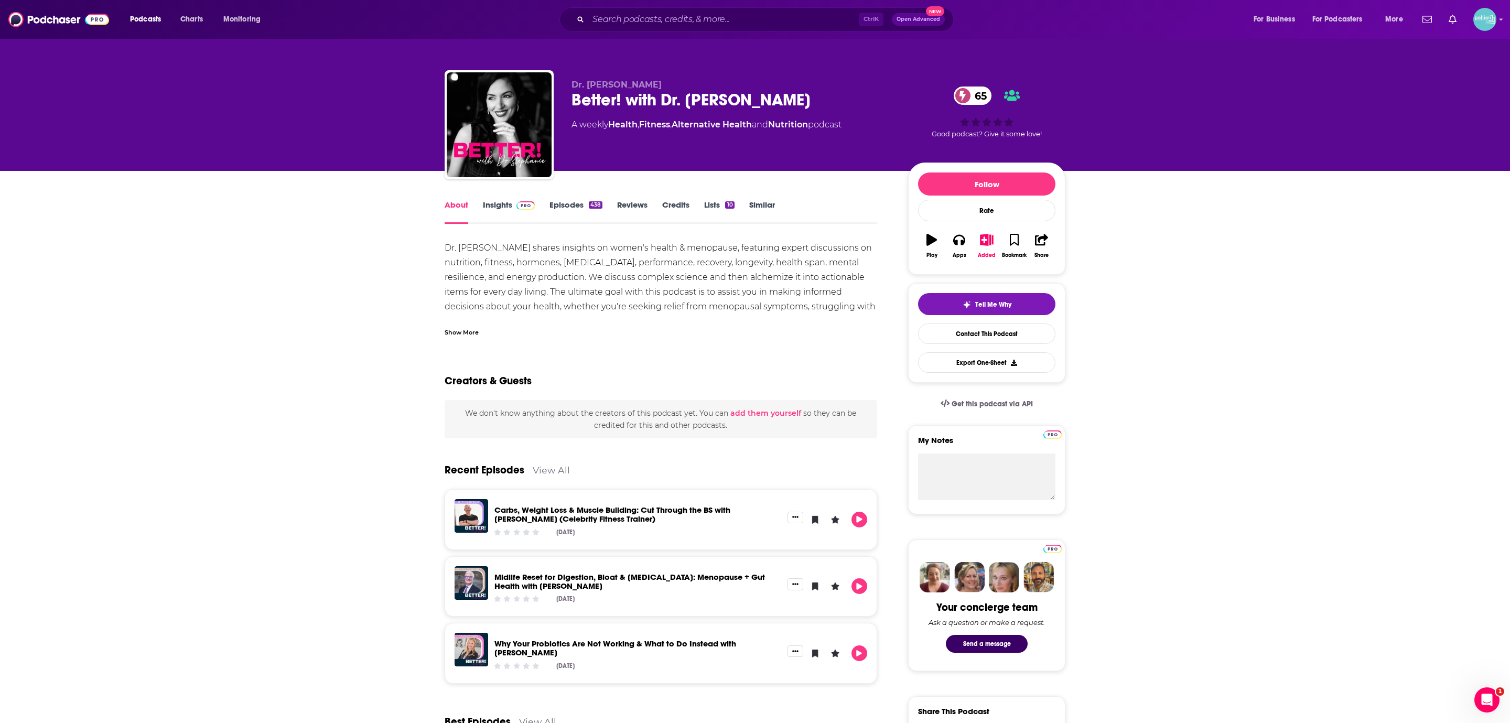
click at [555, 289] on div "Dr. [PERSON_NAME] shares insights on women's health & menopause, featuring expe…" at bounding box center [661, 388] width 433 height 294
click at [478, 335] on div "Show More" at bounding box center [462, 332] width 34 height 10
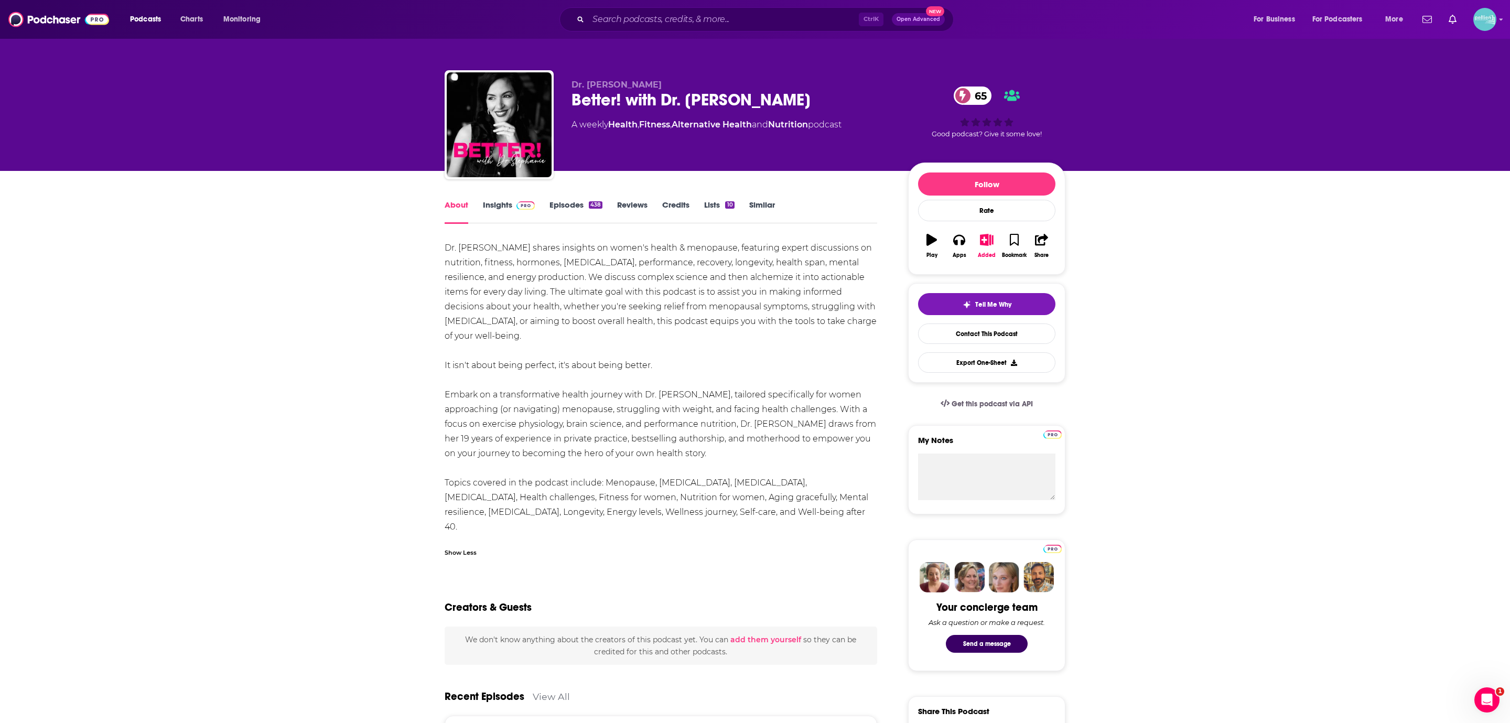
click at [498, 213] on link "Insights" at bounding box center [509, 212] width 52 height 24
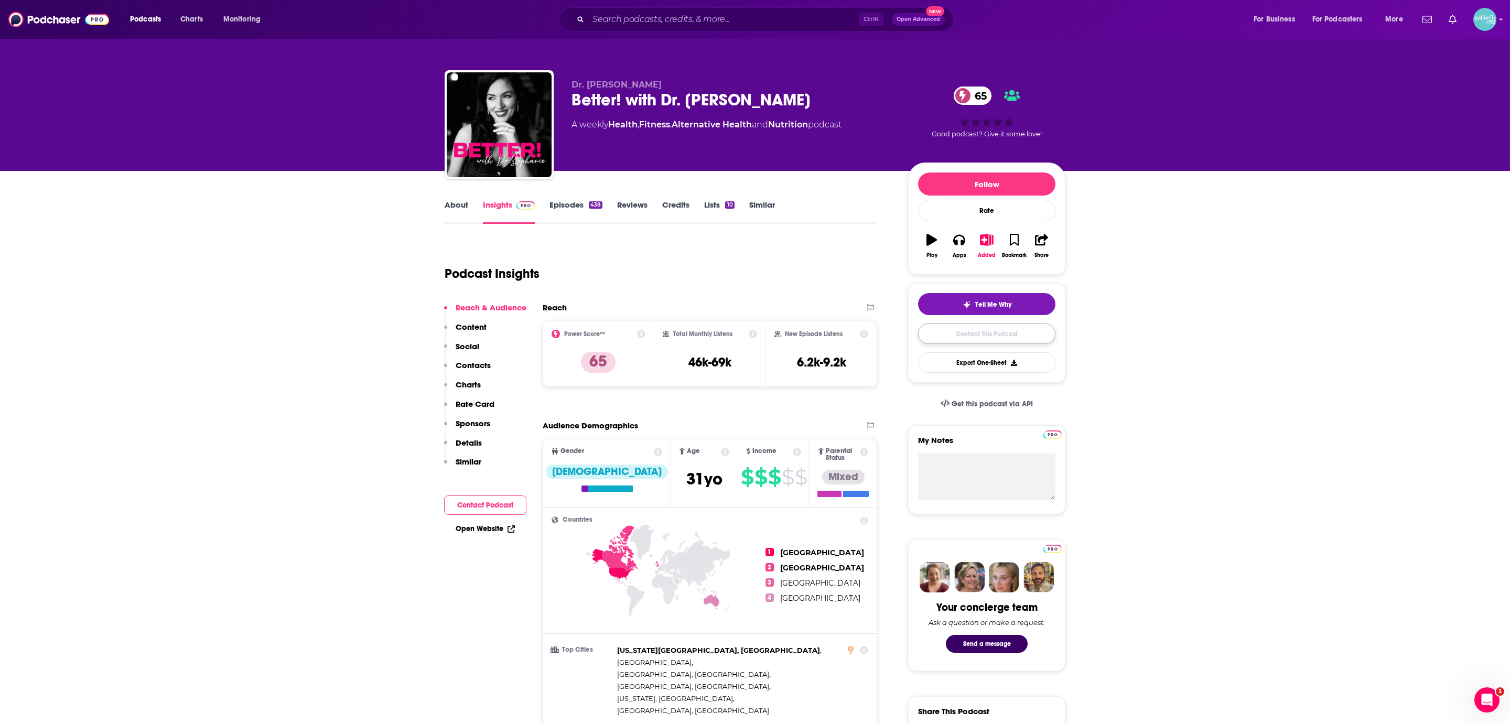
click at [926, 342] on link "Contact This Podcast" at bounding box center [986, 334] width 137 height 20
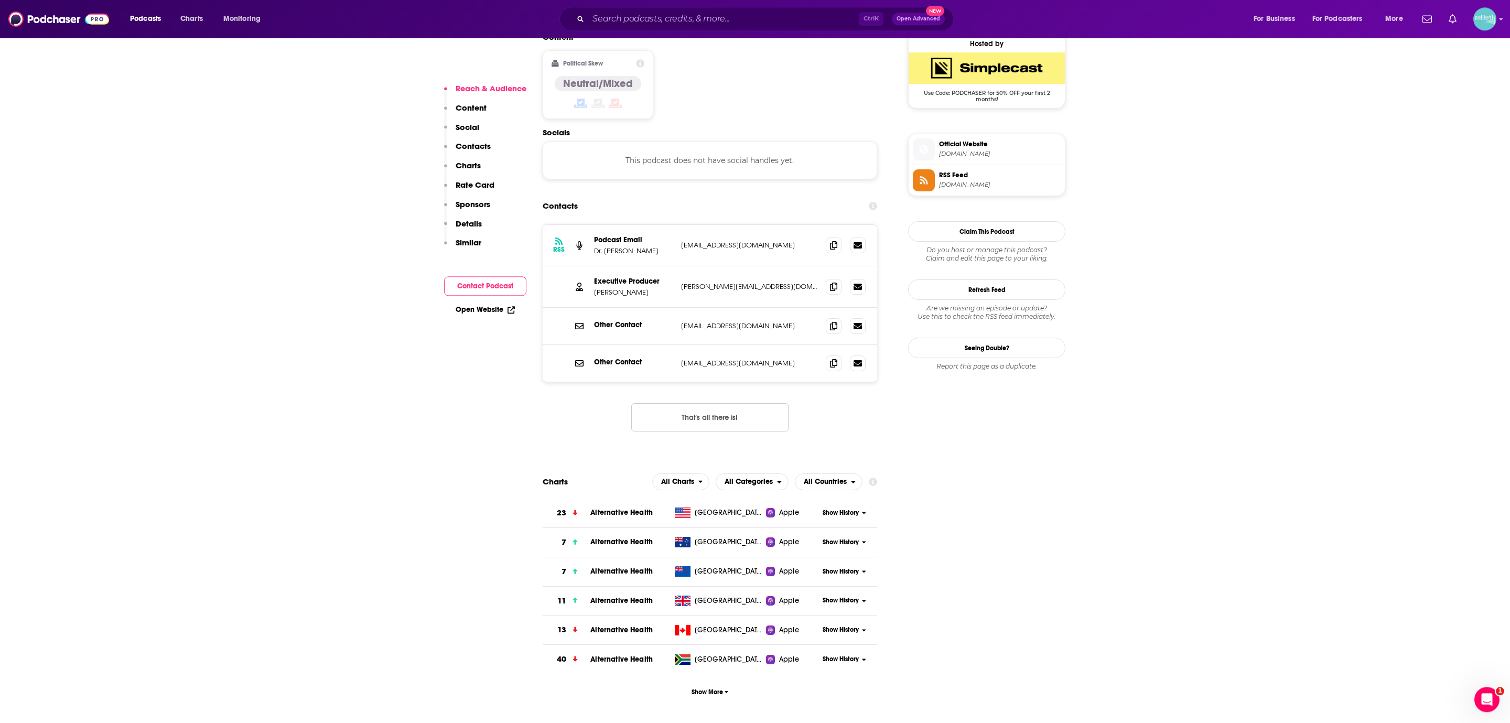
scroll to position [856, 0]
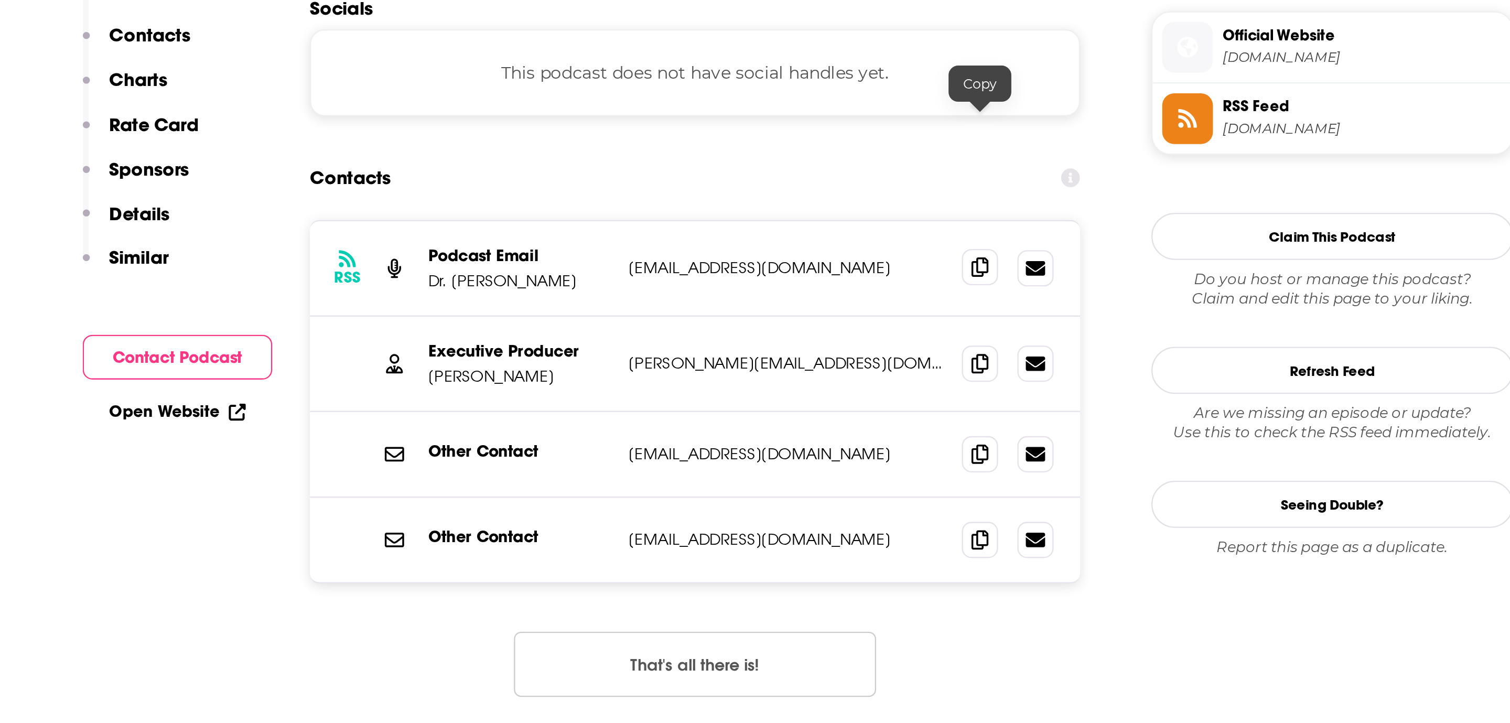
click at [832, 243] on icon at bounding box center [833, 247] width 7 height 8
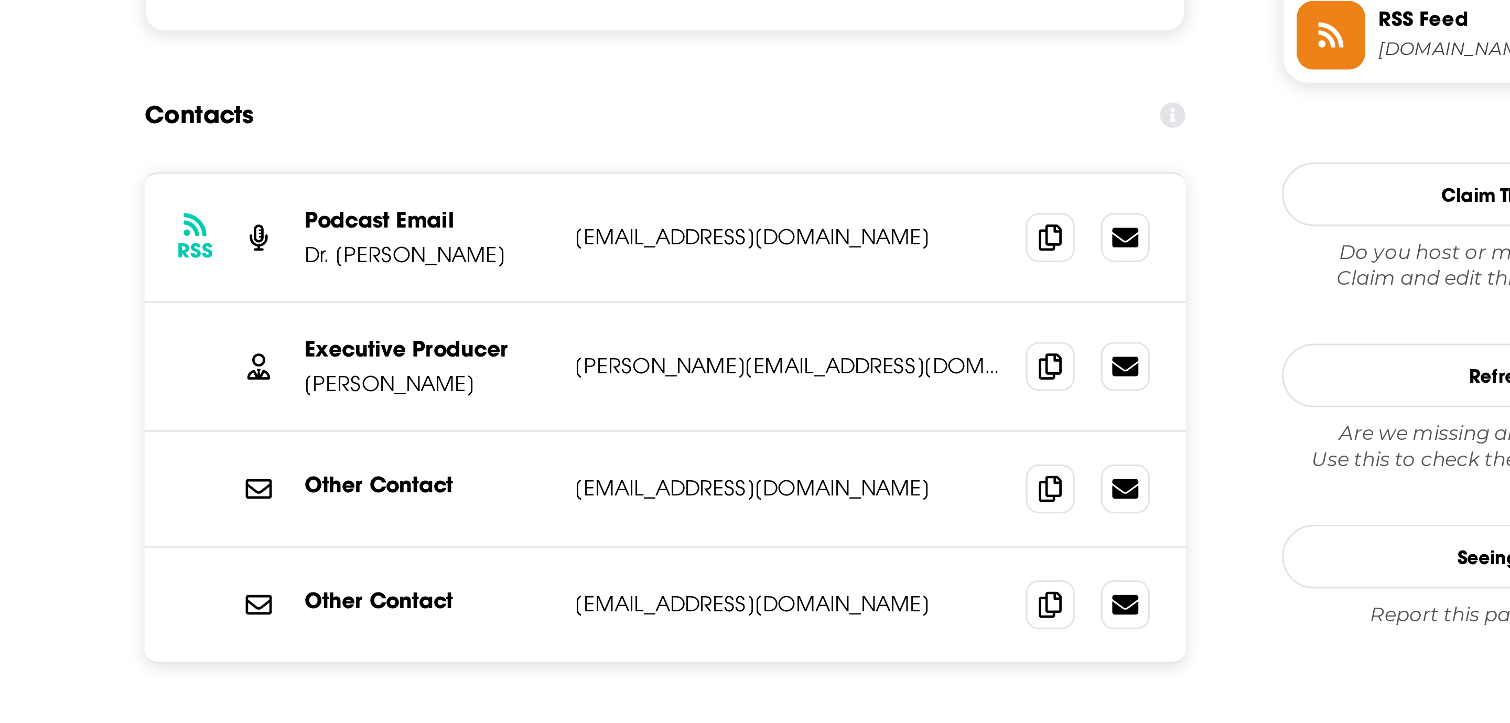
scroll to position [538, 0]
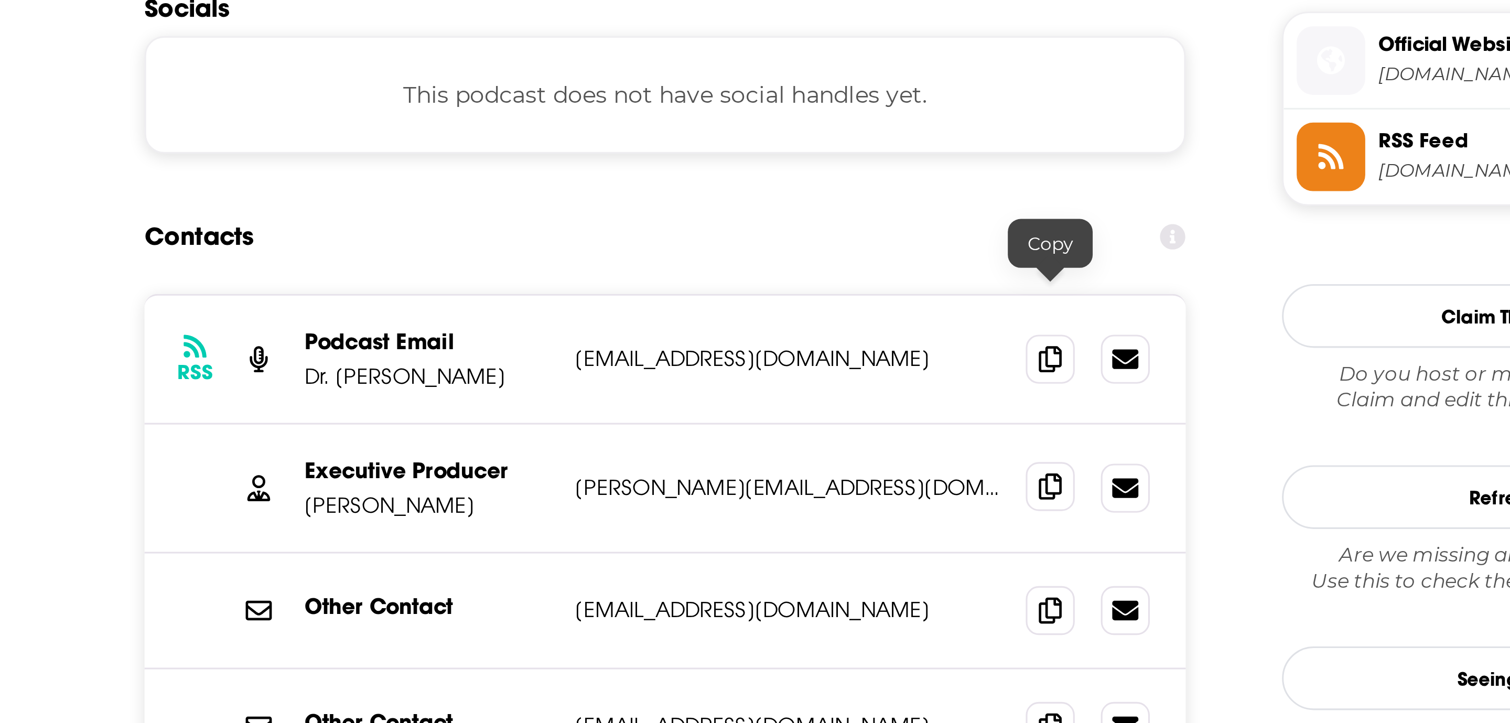
click at [831, 603] on icon at bounding box center [833, 607] width 7 height 8
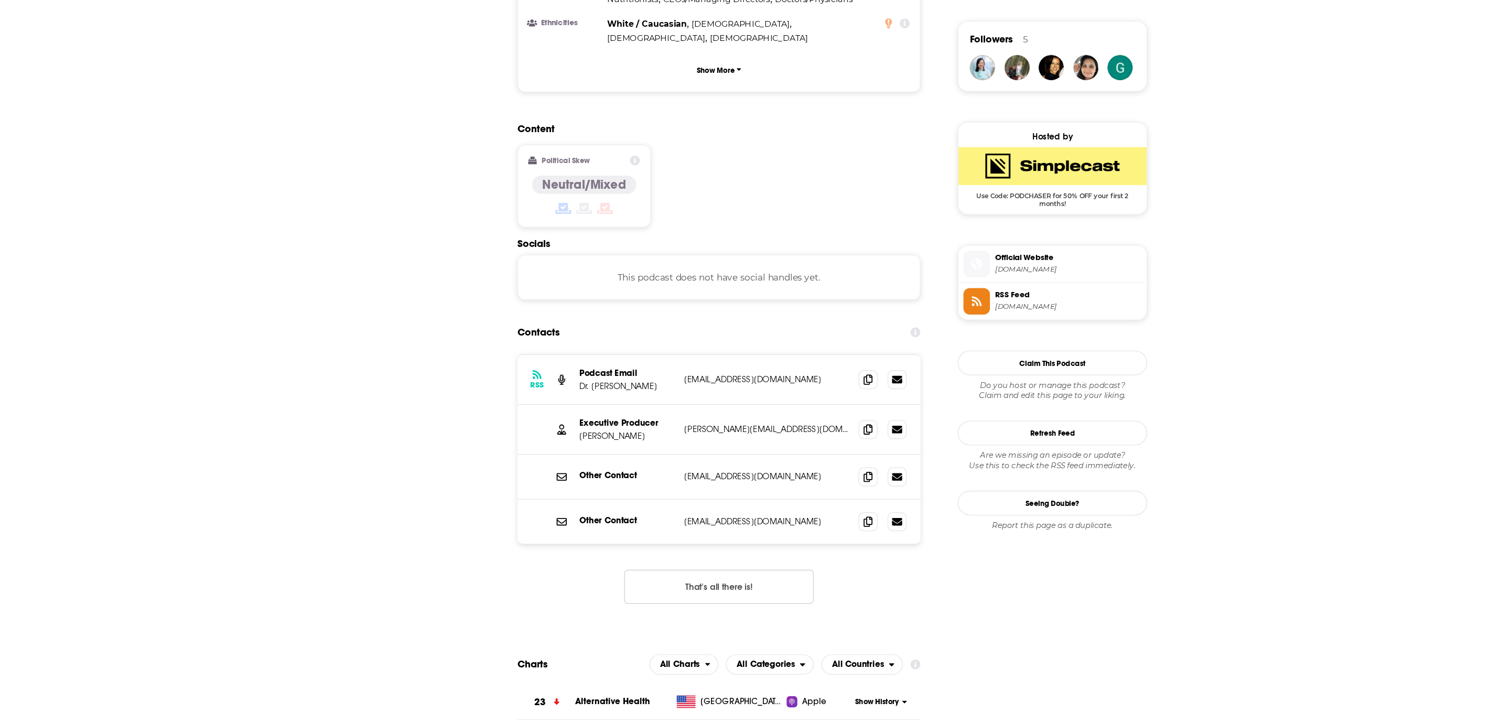
scroll to position [0, 0]
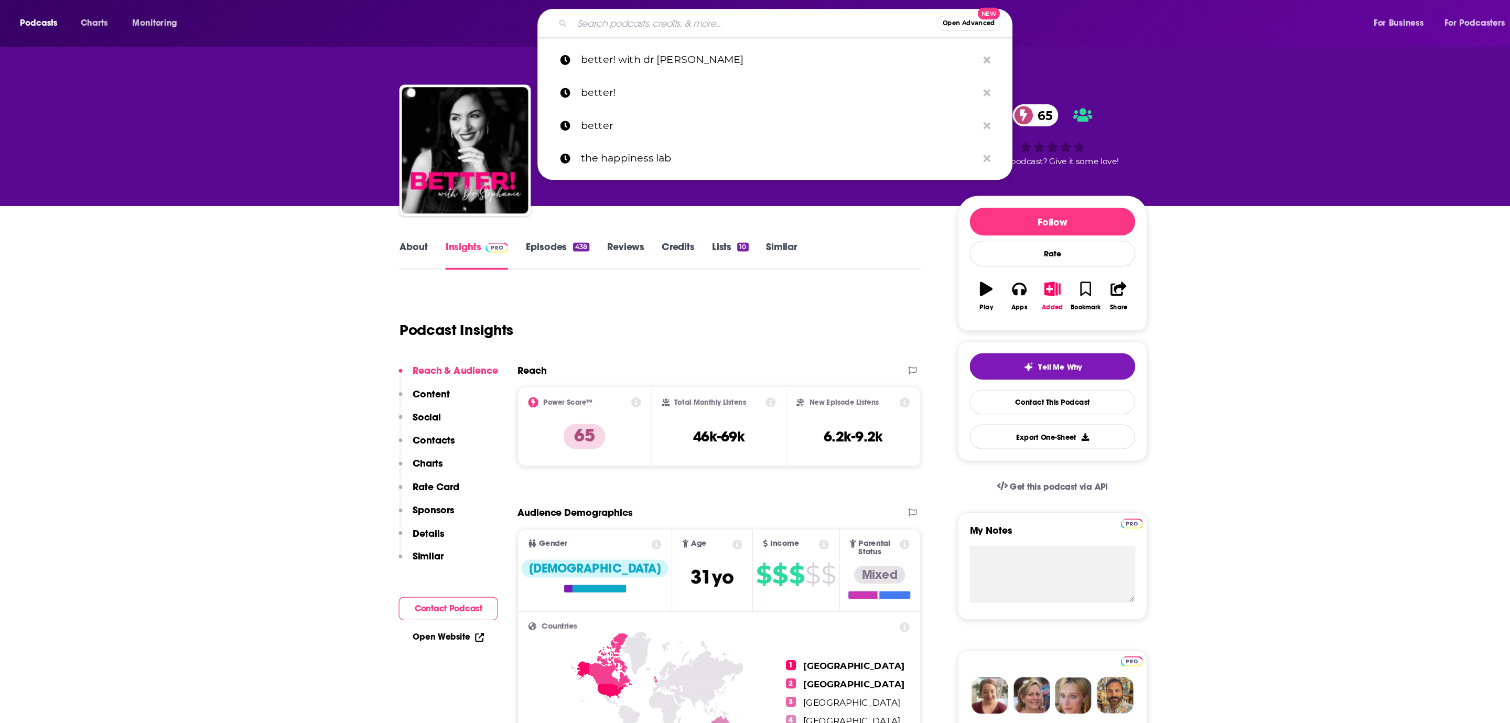
click at [648, 14] on input "Search podcasts, credits, & more..." at bounding box center [739, 19] width 303 height 17
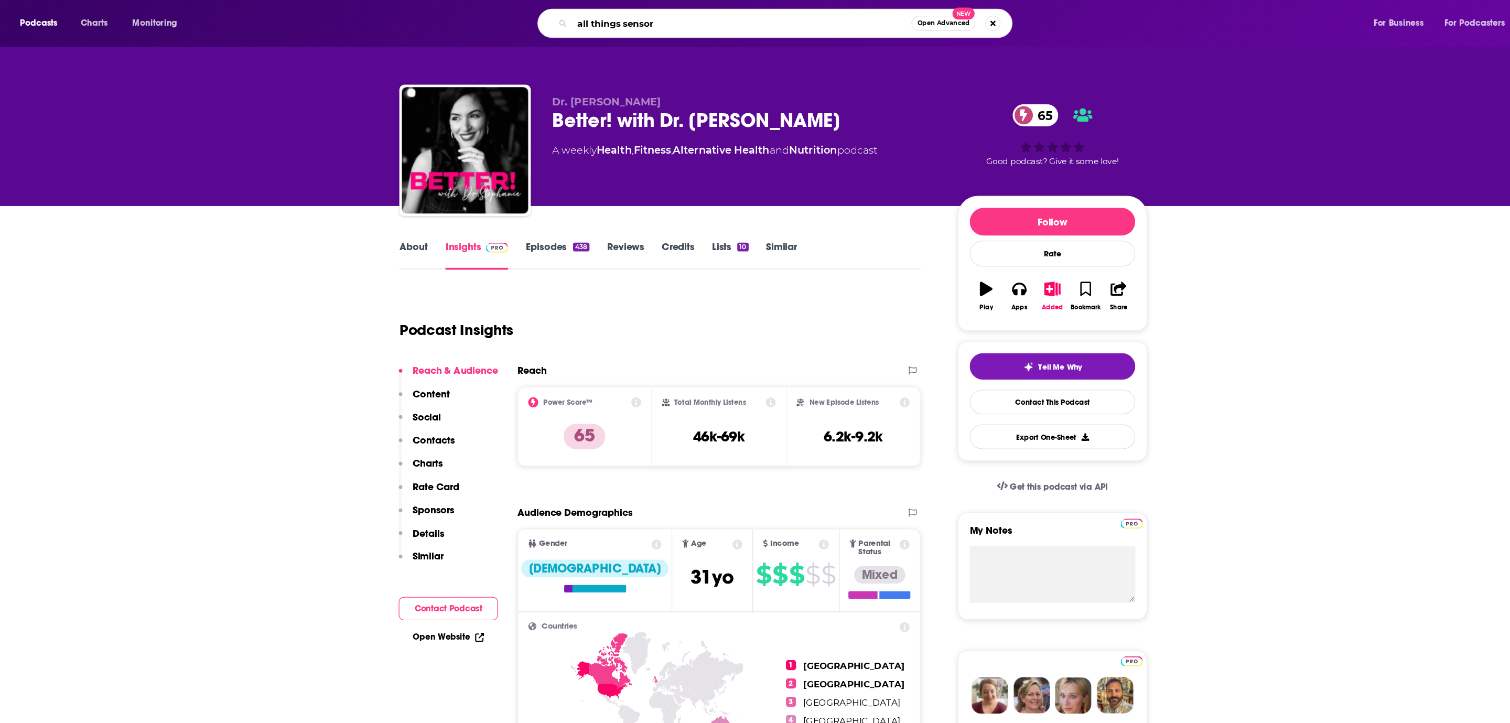
type input "all things sensory"
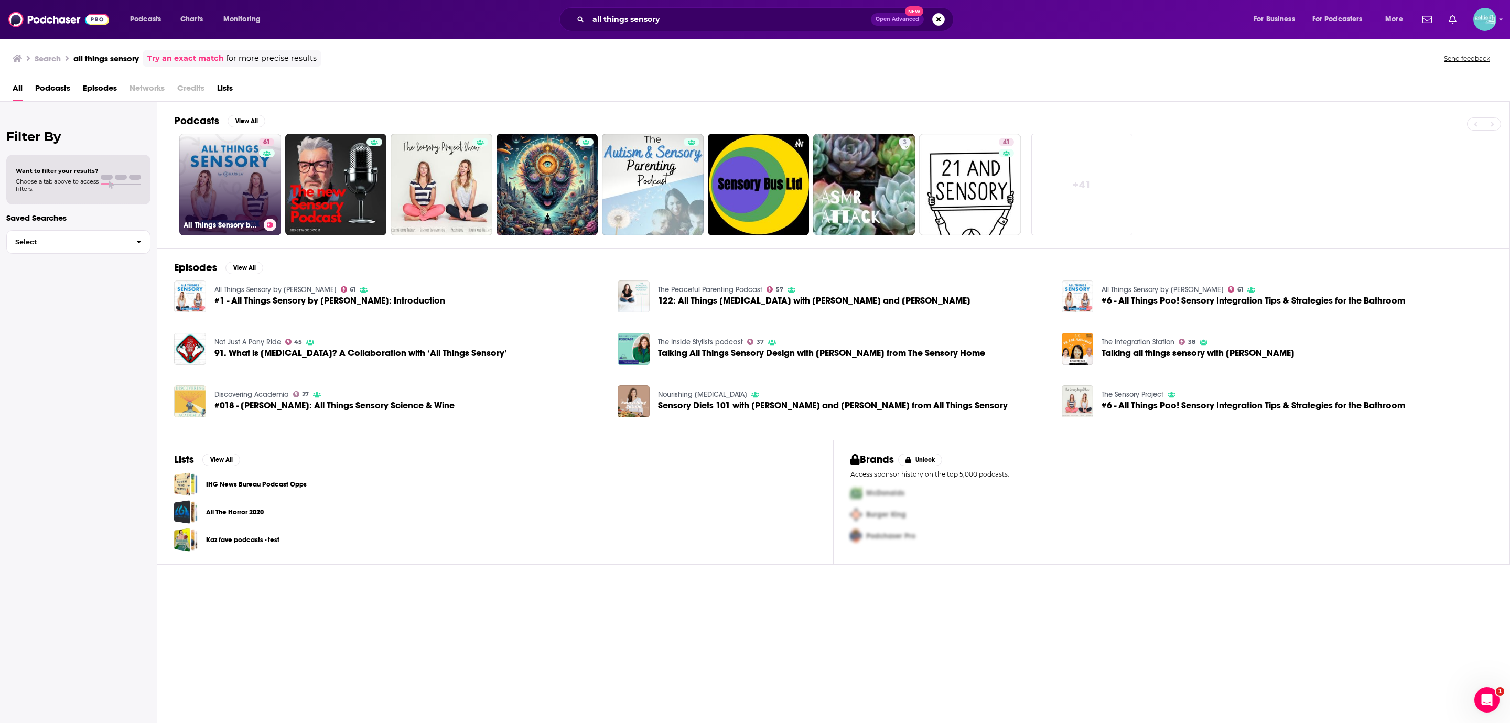
click at [234, 198] on link "61 All Things Sensory by [PERSON_NAME]" at bounding box center [230, 185] width 102 height 102
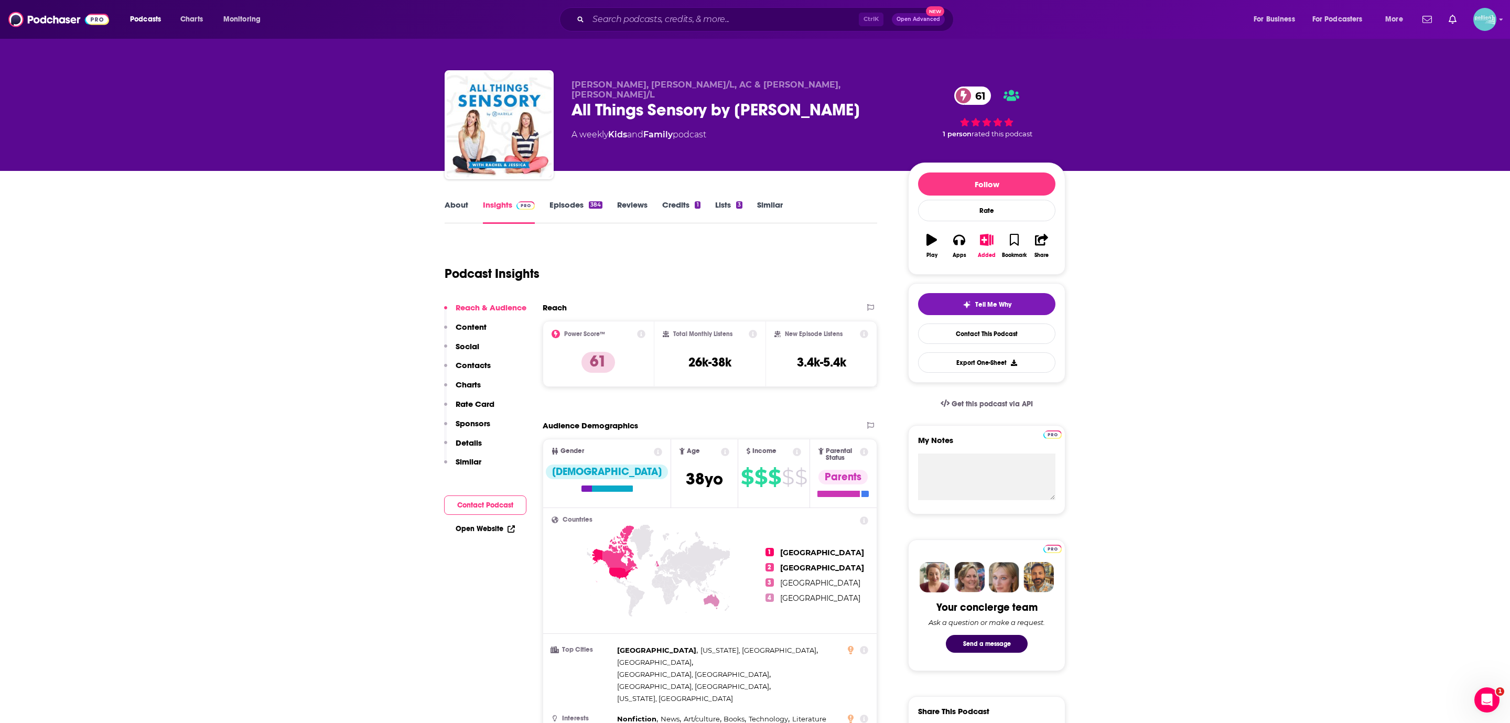
click at [464, 212] on link "About" at bounding box center [457, 212] width 24 height 24
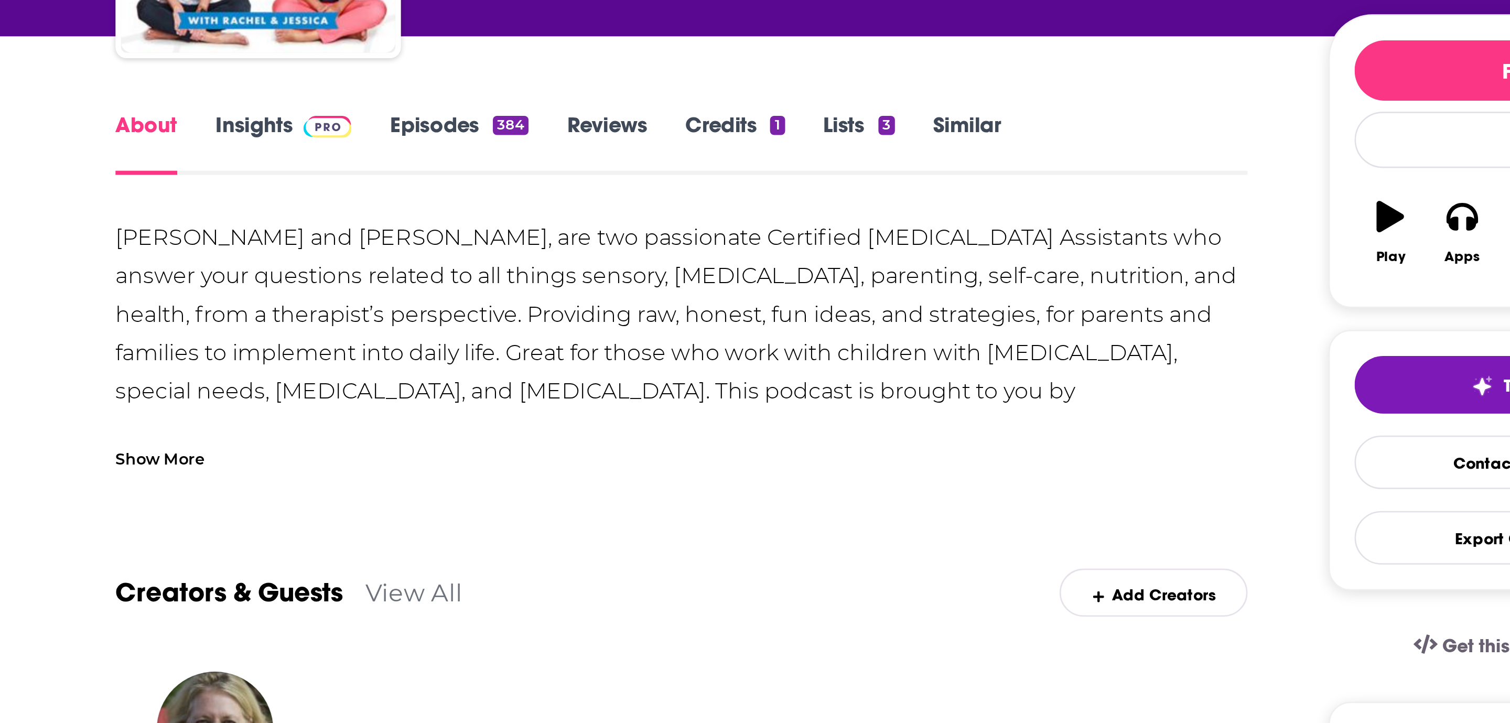
click at [481, 335] on div "Show More" at bounding box center [661, 328] width 433 height 18
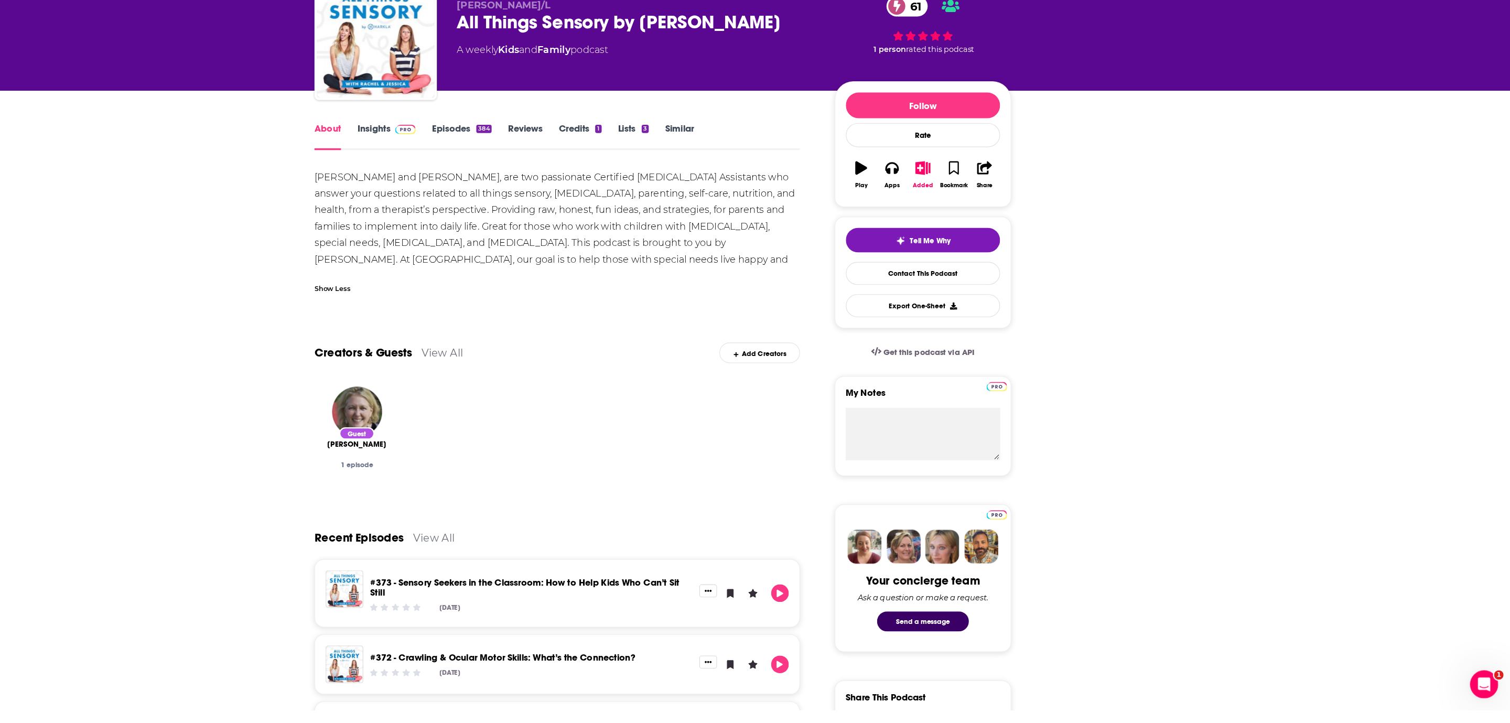
scroll to position [76, 0]
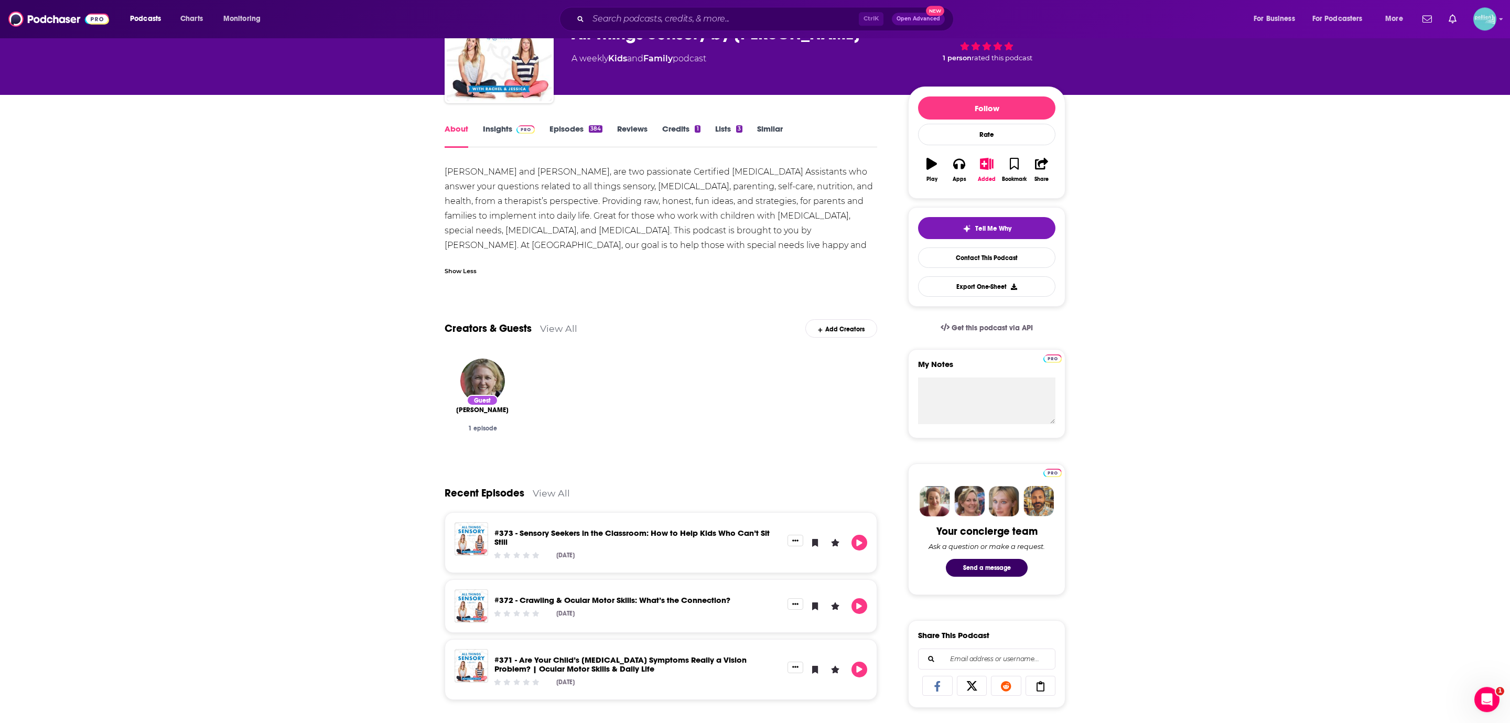
click at [507, 131] on link "Insights" at bounding box center [509, 136] width 52 height 24
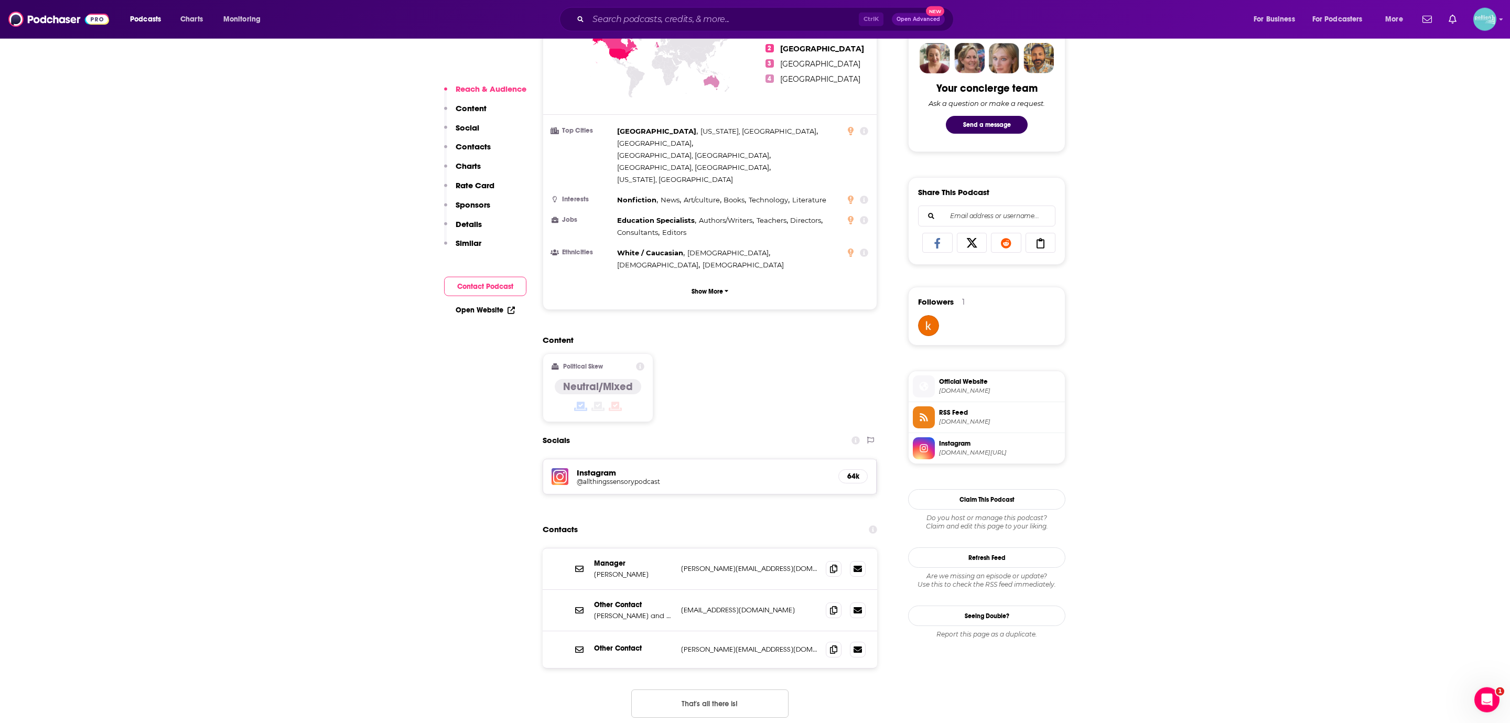
scroll to position [518, 0]
click at [978, 387] on span "Official Website" at bounding box center [1000, 383] width 122 height 9
